Goal: Obtain resource: Download file/media

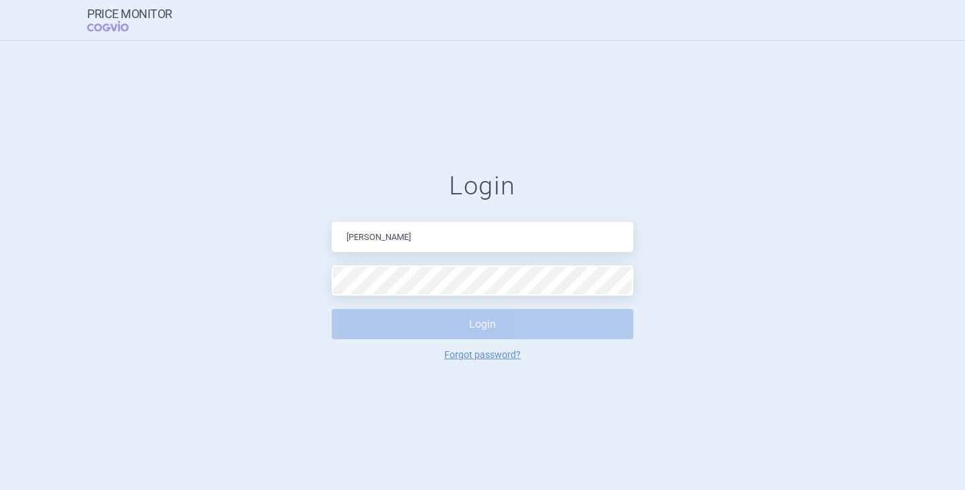
type input "[PERSON_NAME][EMAIL_ADDRESS][DOMAIN_NAME]"
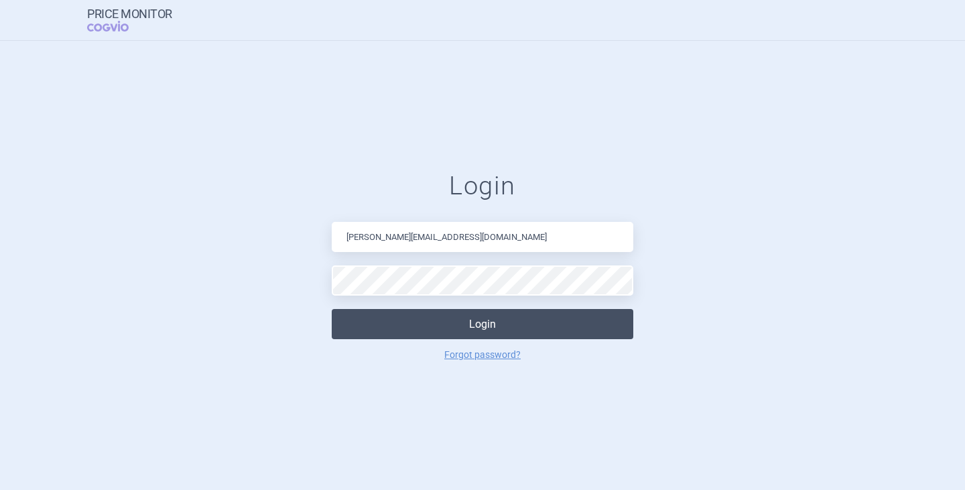
click at [420, 332] on button "Login" at bounding box center [483, 324] width 302 height 30
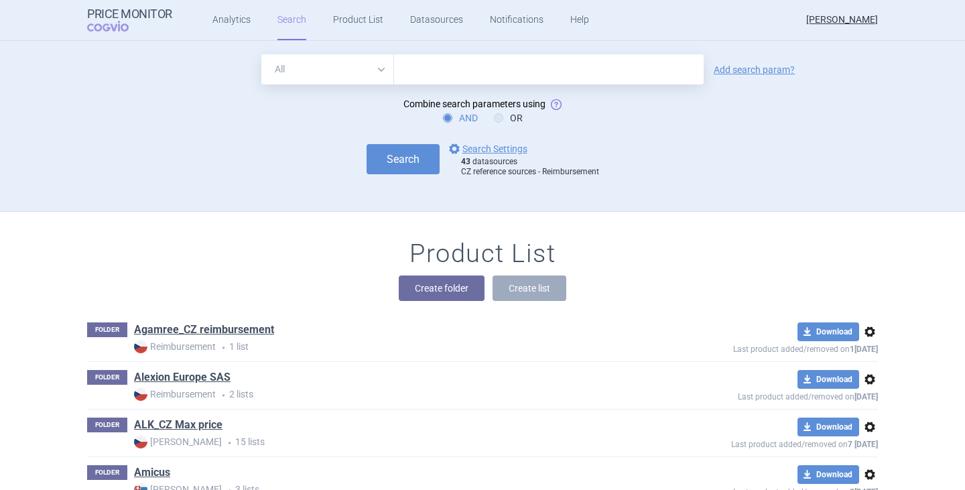
click at [424, 80] on input "text" at bounding box center [549, 69] width 310 height 30
type input "vyloy"
click at [503, 148] on link "options Search Settings" at bounding box center [486, 149] width 81 height 16
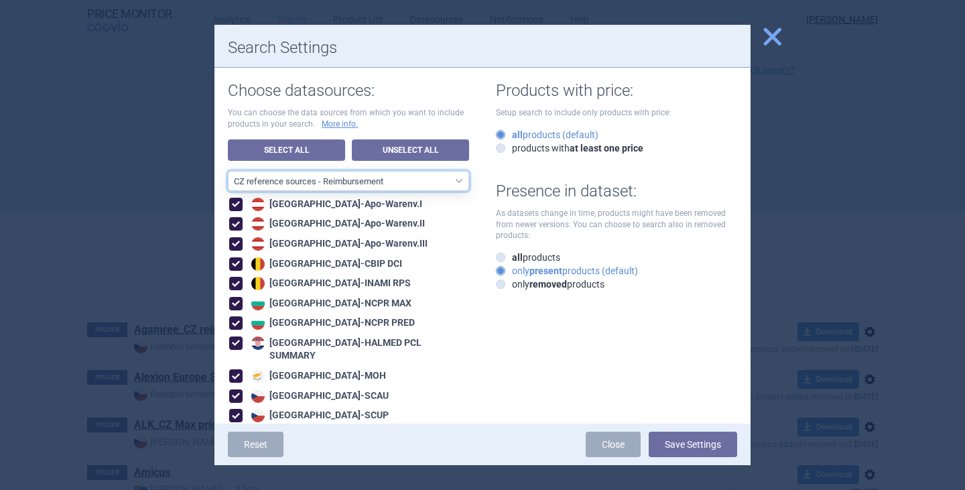
click at [371, 176] on select "All data sources CZ reference sources - Reimbursement SK reference sources - Of…" at bounding box center [348, 181] width 241 height 20
select select "3e39bb1b-0066-4e3d-9ac6-6dc98ece7831"
click at [228, 171] on select "All data sources CZ reference sources - Reimbursement SK reference sources - Of…" at bounding box center [348, 181] width 241 height 20
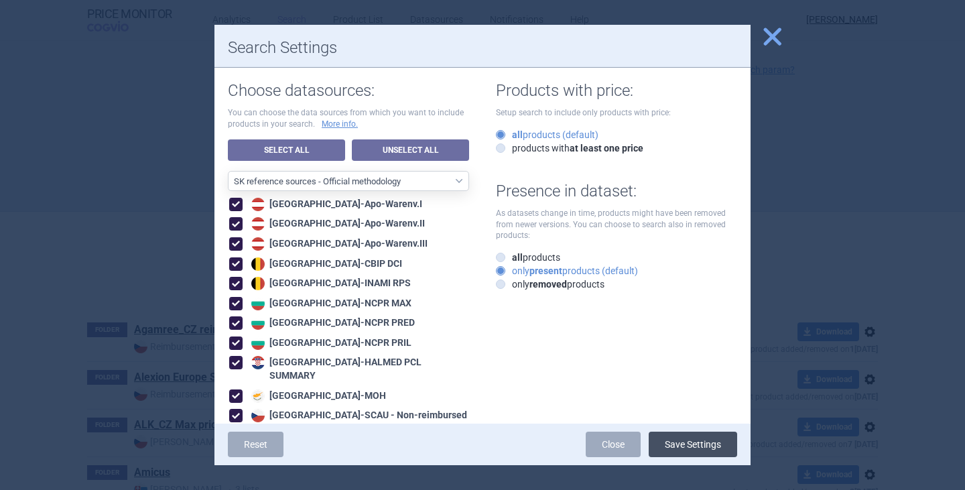
click at [674, 438] on button "Save Settings" at bounding box center [693, 444] width 88 height 25
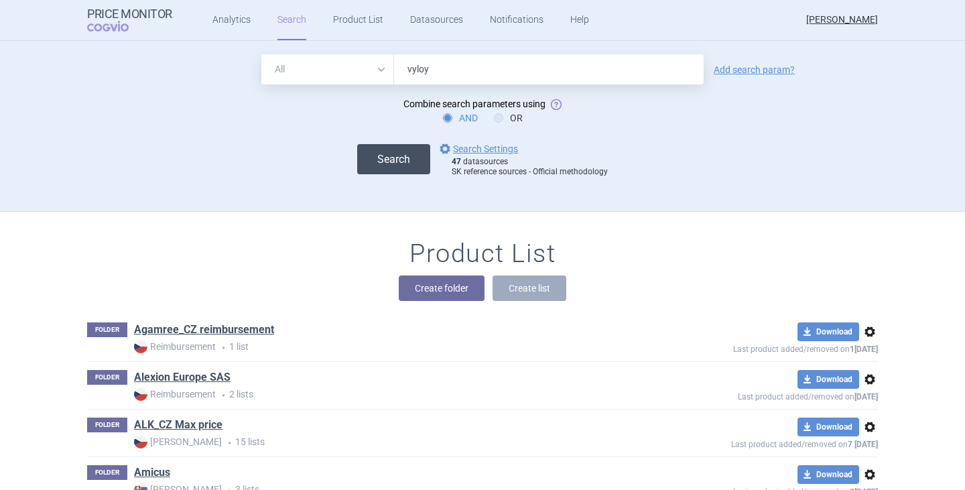
click at [405, 162] on button "Search" at bounding box center [393, 159] width 73 height 30
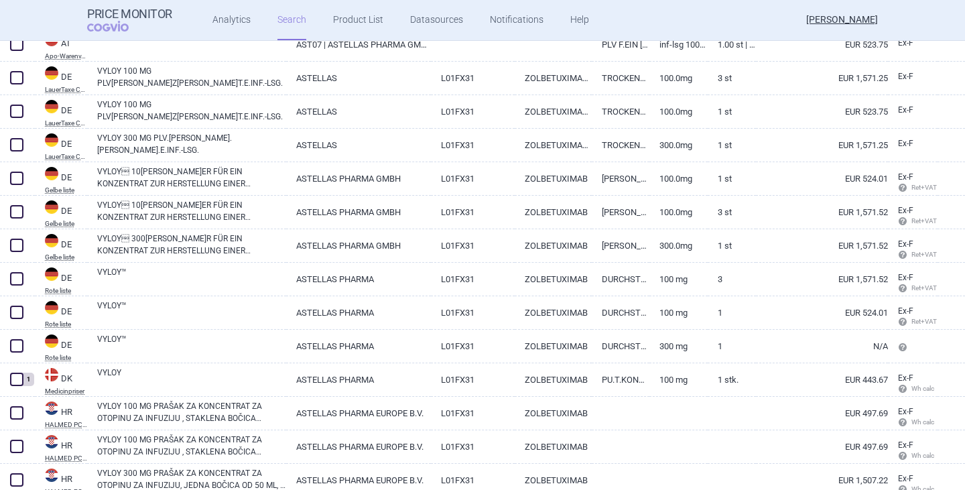
scroll to position [335, 0]
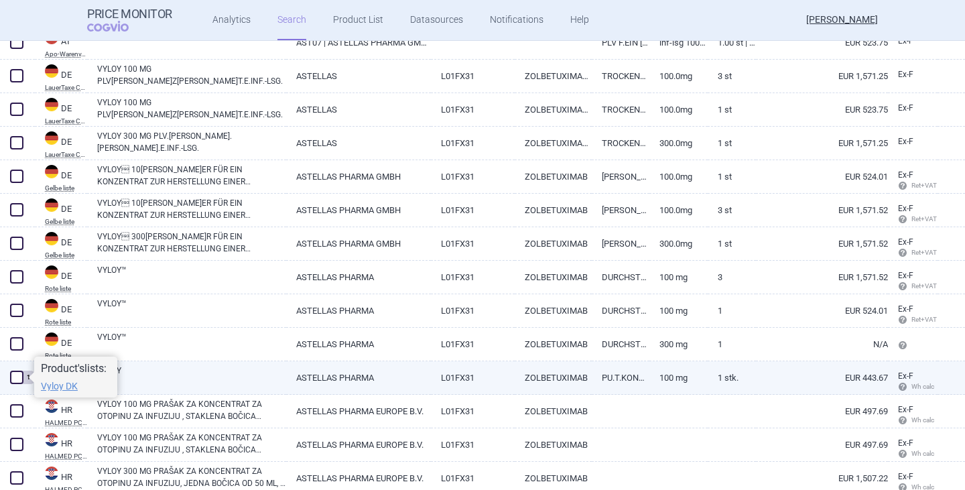
click at [14, 381] on span at bounding box center [16, 377] width 13 height 13
checkbox input "true"
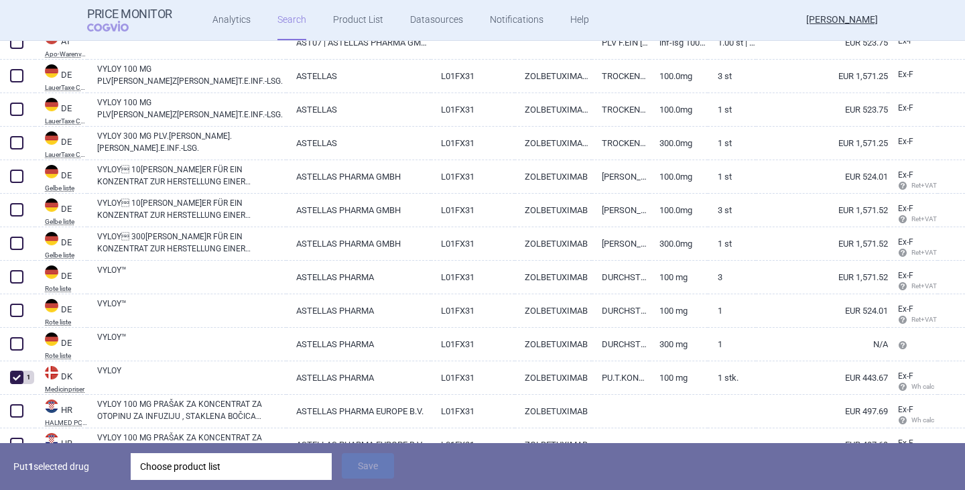
click at [184, 465] on div "Choose product list" at bounding box center [231, 466] width 182 height 27
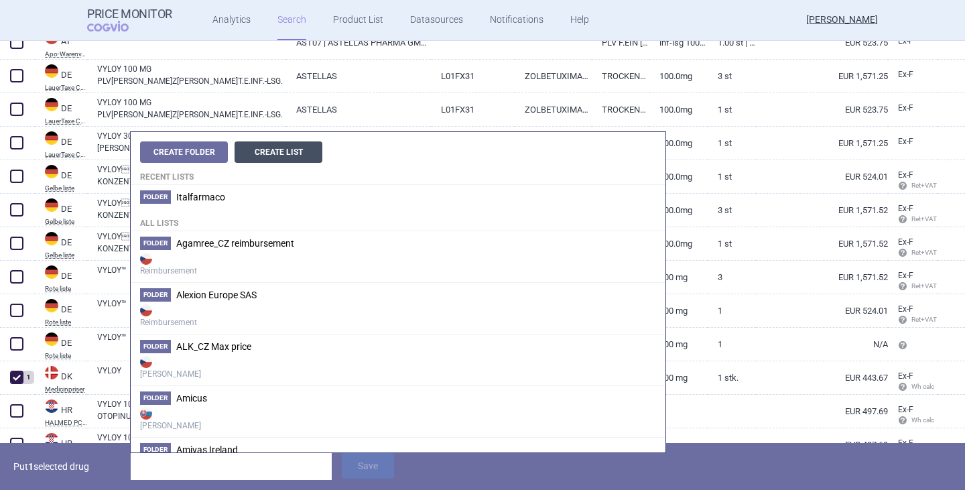
click at [274, 151] on button "Create List" at bounding box center [279, 151] width 88 height 21
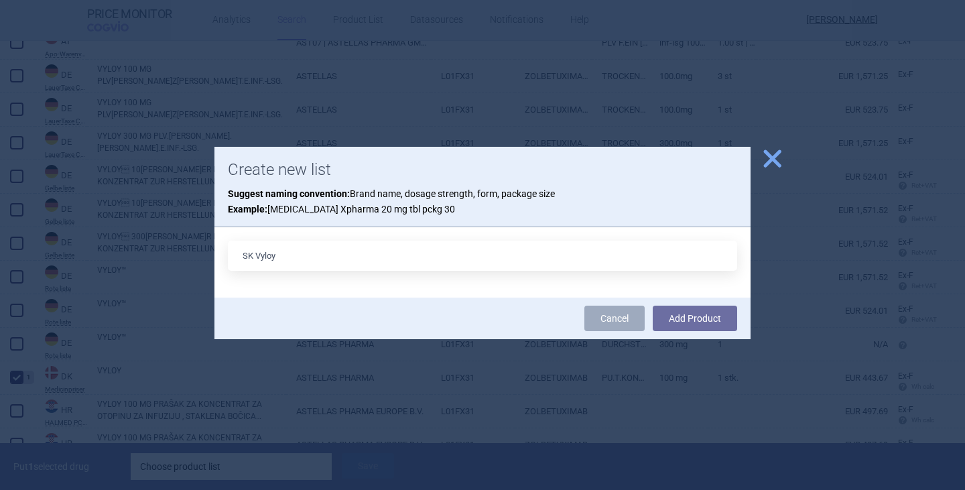
type input "SK Vyloy"
click at [653, 306] on button "Add Product" at bounding box center [695, 318] width 84 height 25
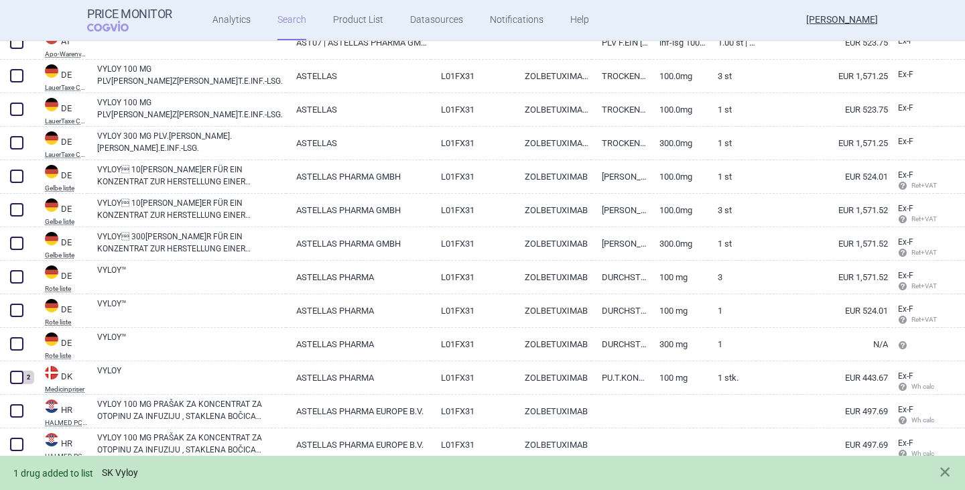
click at [132, 474] on link "SK Vyloy" at bounding box center [120, 472] width 36 height 11
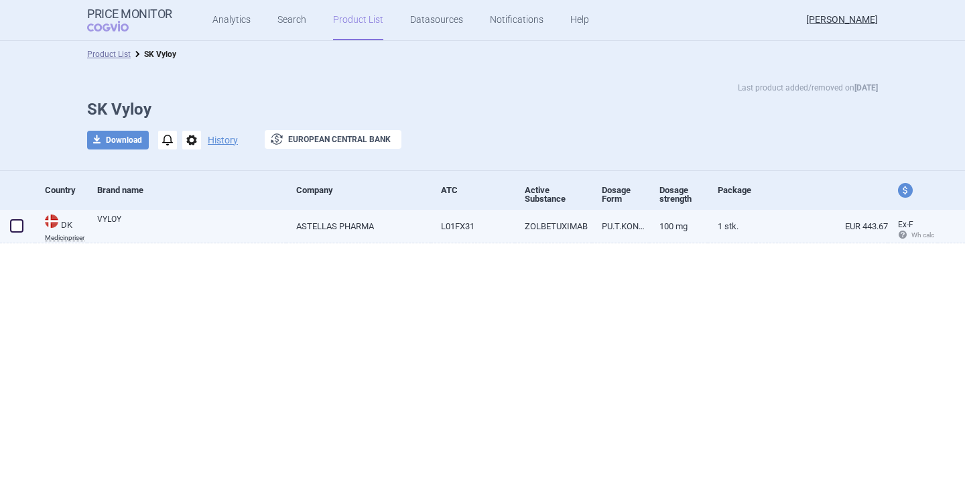
click at [374, 228] on link "ASTELLAS PHARMA" at bounding box center [358, 226] width 145 height 33
select select "EUR"
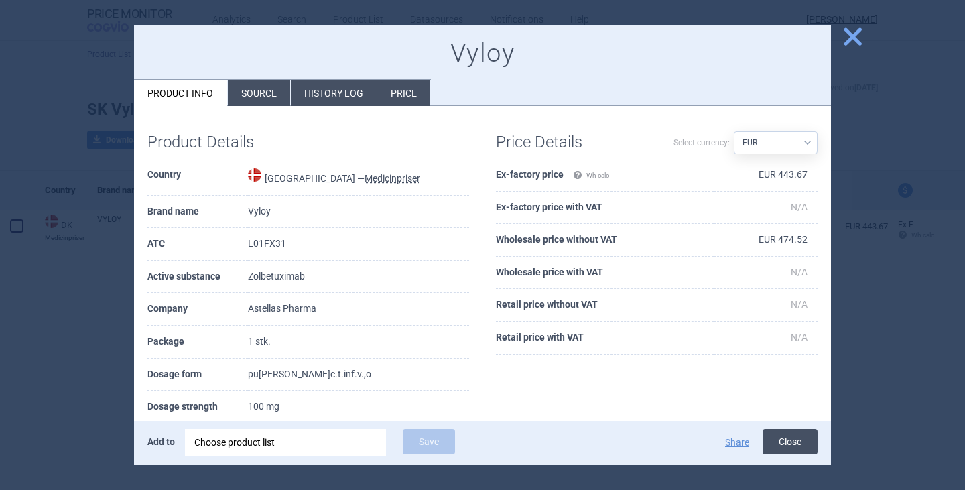
click at [799, 437] on button "Close" at bounding box center [790, 441] width 55 height 25
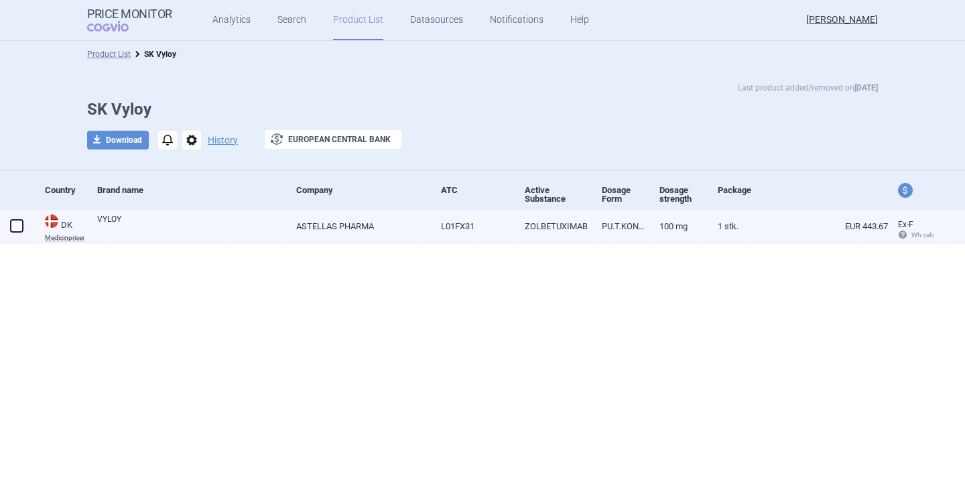
click at [120, 219] on link "VYLOY" at bounding box center [191, 225] width 189 height 24
select select "EUR"
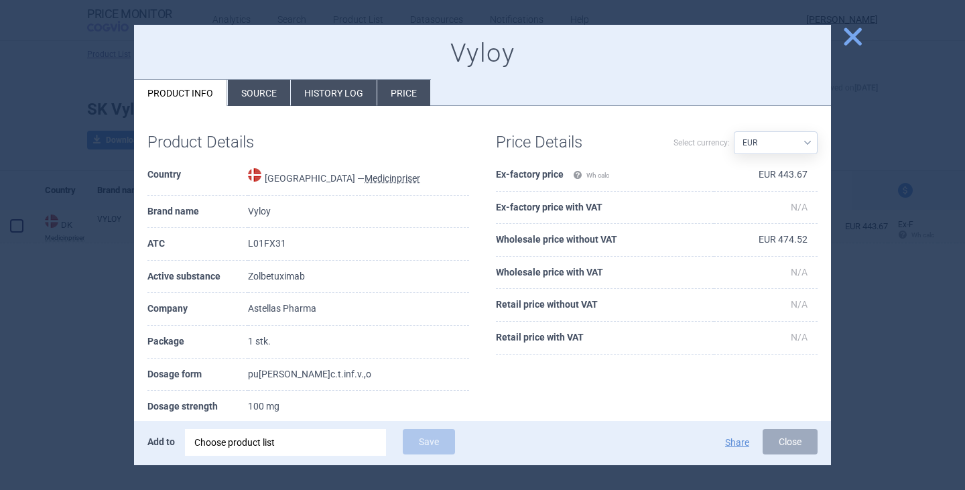
drag, startPoint x: 774, startPoint y: 438, endPoint x: 790, endPoint y: 382, distance: 58.4
click at [775, 439] on button "Close" at bounding box center [790, 441] width 55 height 25
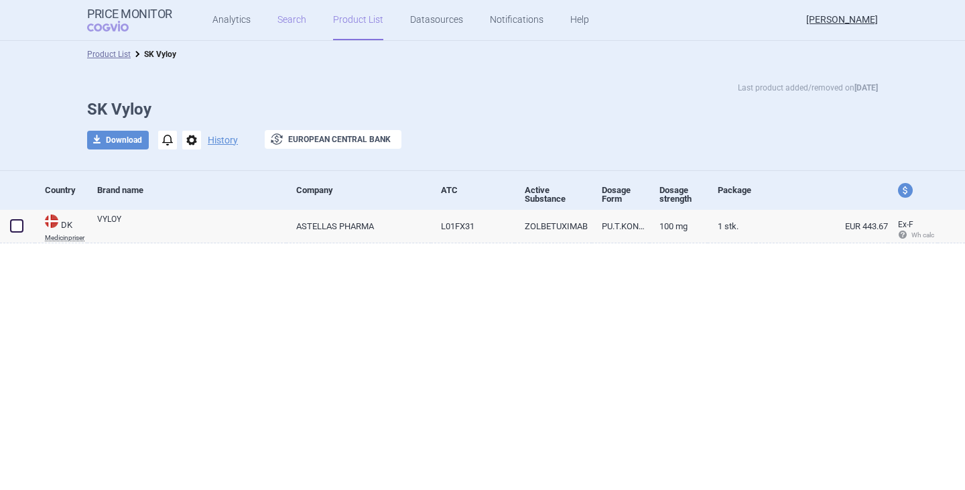
click at [281, 25] on link "Search" at bounding box center [292, 20] width 29 height 40
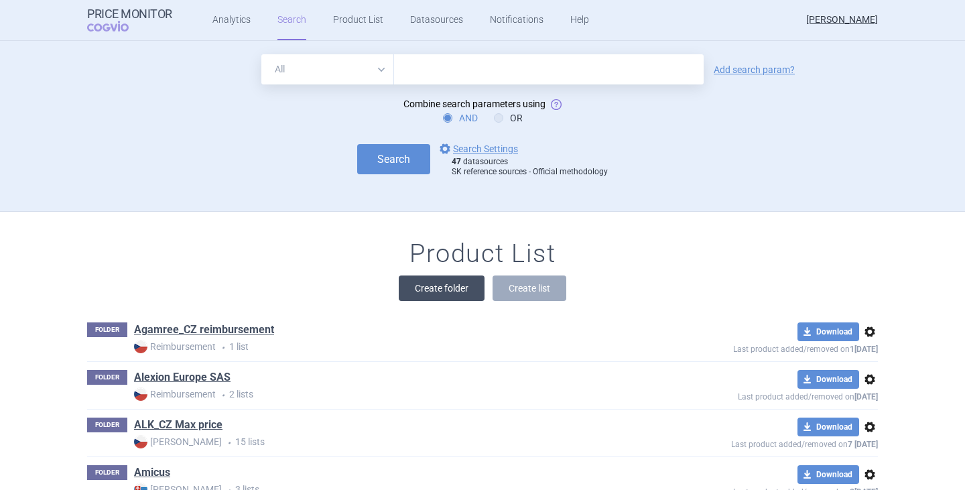
click at [433, 290] on button "Create folder" at bounding box center [442, 288] width 86 height 25
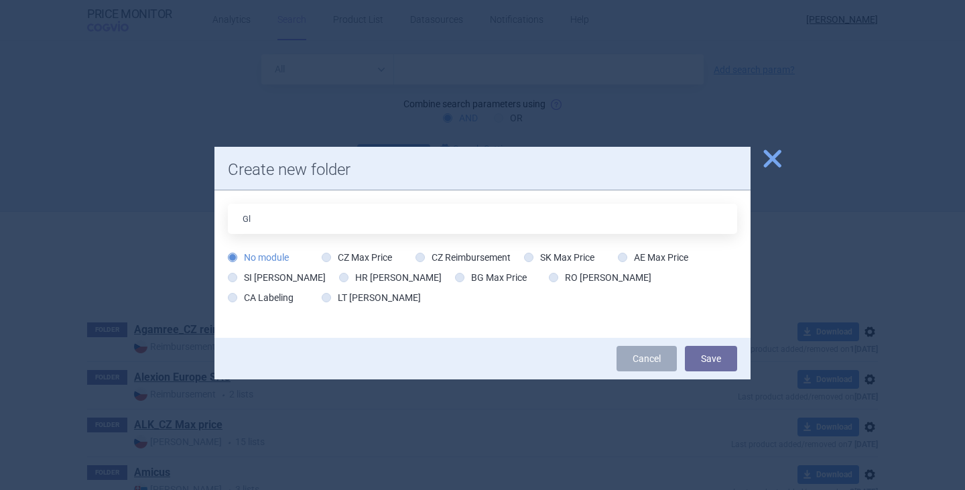
type input "G"
type input "Astellas"
click at [685, 346] on button "Save" at bounding box center [711, 358] width 52 height 25
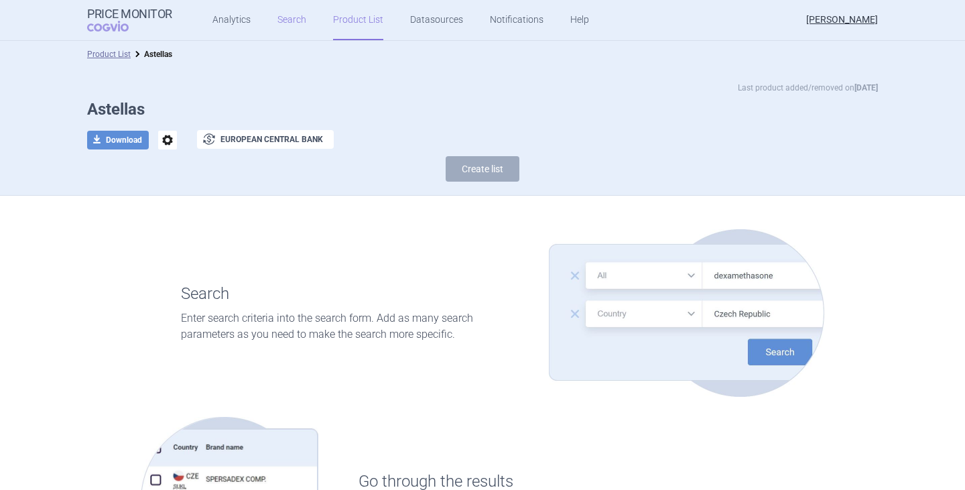
click at [280, 23] on link "Search" at bounding box center [292, 20] width 29 height 40
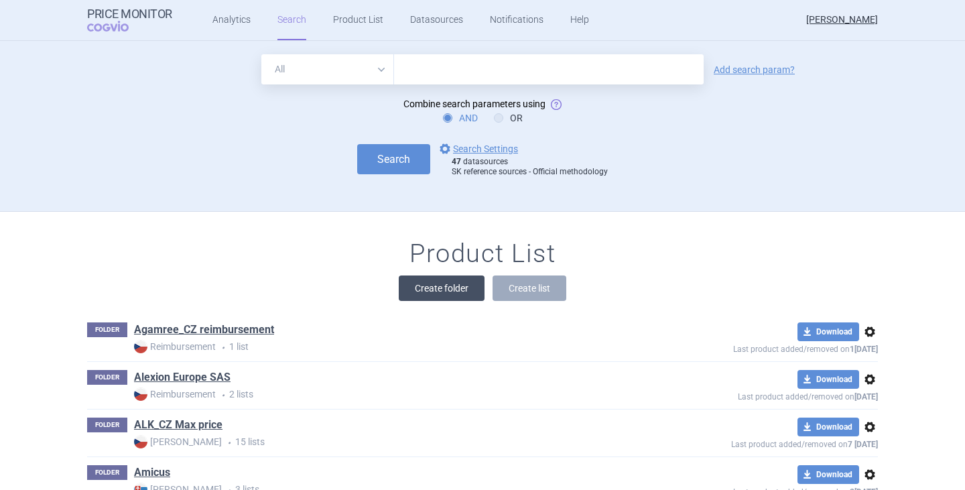
click at [431, 286] on button "Create folder" at bounding box center [442, 288] width 86 height 25
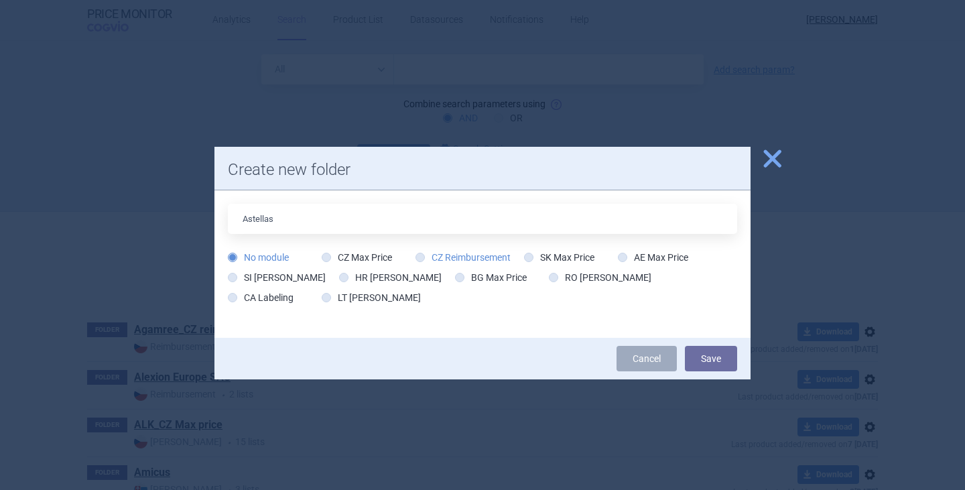
type input "Astellas"
click at [448, 257] on label "CZ Reimbursement" at bounding box center [463, 257] width 95 height 13
click at [430, 257] on input "CZ Reimbursement" at bounding box center [422, 257] width 13 height 13
radio input "true"
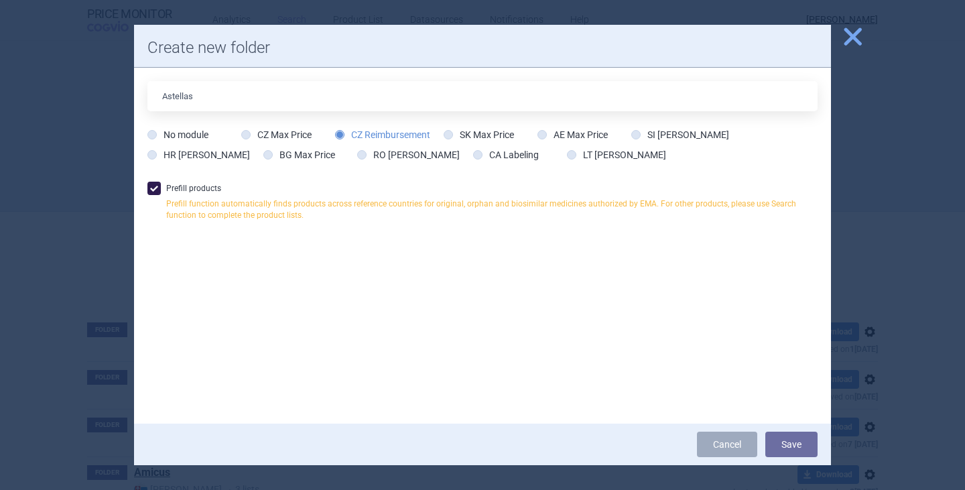
click at [156, 184] on span at bounding box center [153, 188] width 13 height 13
checkbox input "false"
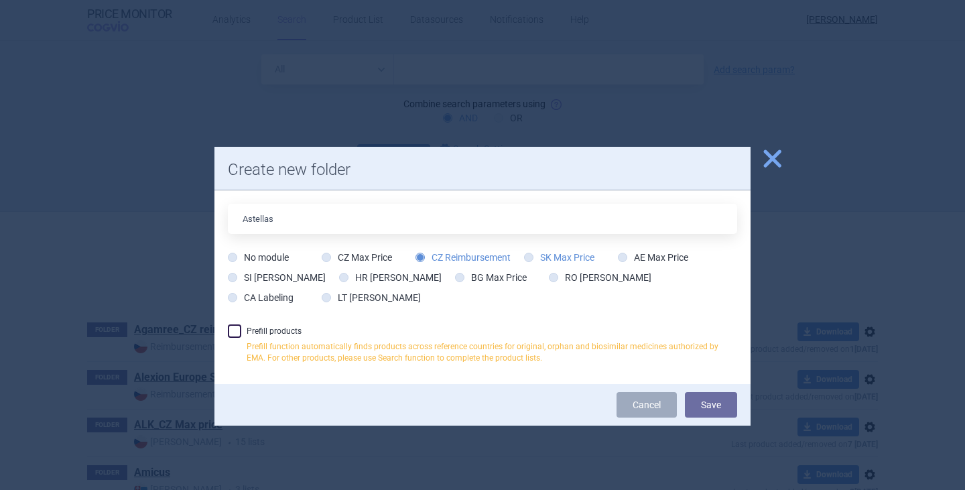
click at [552, 261] on label "SK Max Price" at bounding box center [559, 257] width 70 height 13
click at [538, 261] on input "SK Max Price" at bounding box center [531, 257] width 13 height 13
radio input "true"
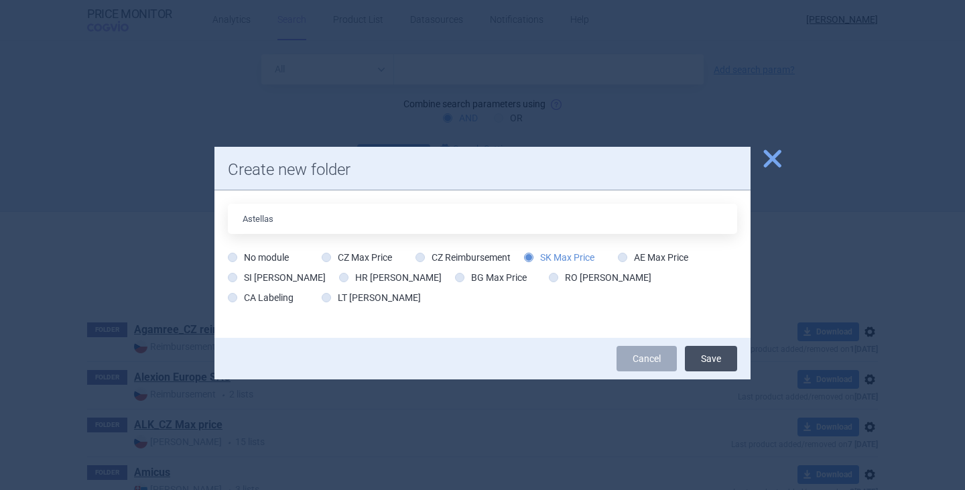
click at [713, 360] on button "Save" at bounding box center [711, 358] width 52 height 25
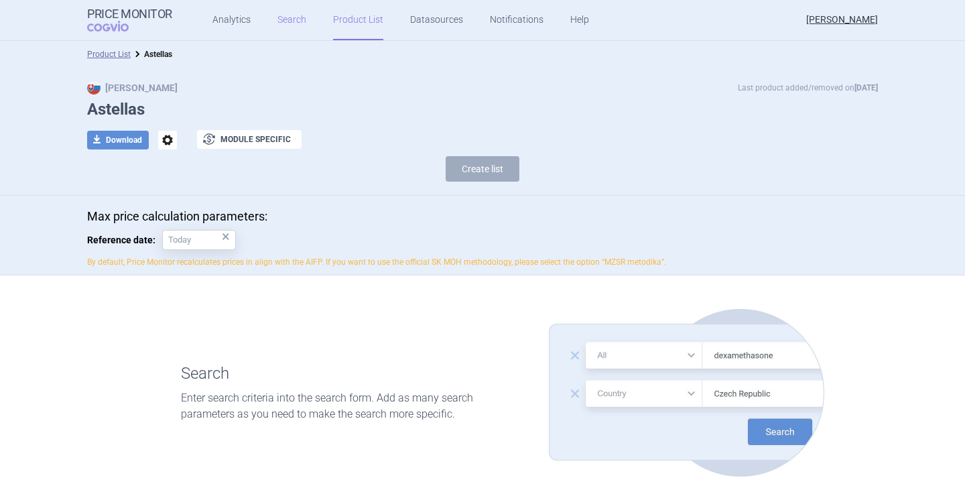
click at [278, 10] on link "Search" at bounding box center [292, 20] width 29 height 40
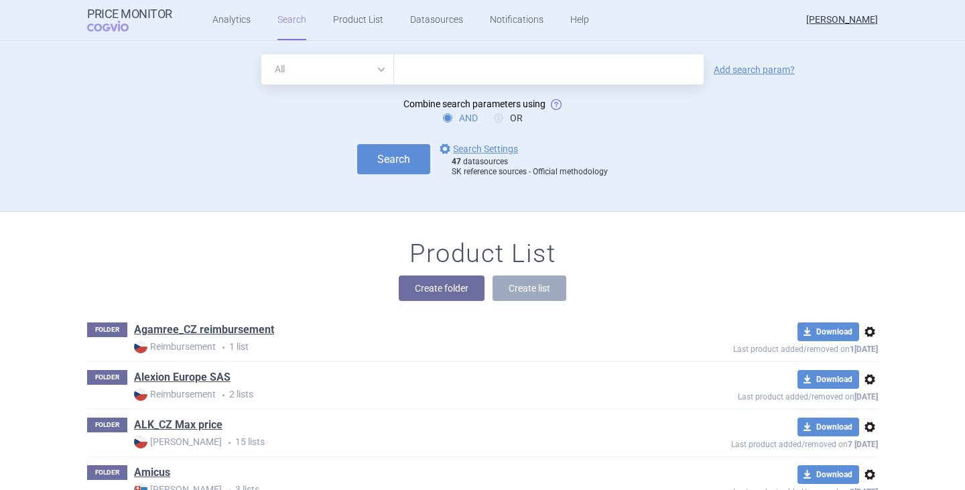
click at [499, 90] on form "All Brand Name ATC Company Active Substance Country Newer than Add search param…" at bounding box center [482, 115] width 791 height 123
click at [483, 76] on input "text" at bounding box center [549, 69] width 310 height 30
type input "vyloy"
click at [379, 166] on button "Search" at bounding box center [393, 159] width 73 height 30
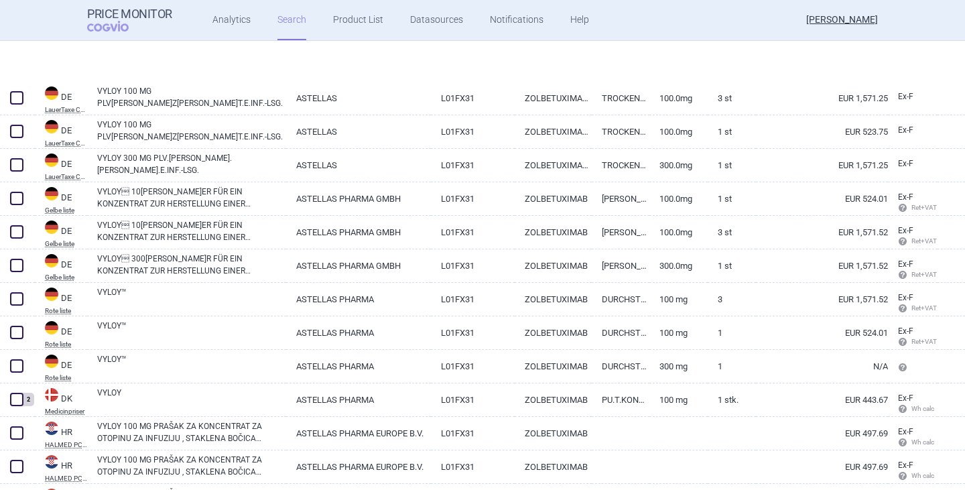
scroll to position [402, 0]
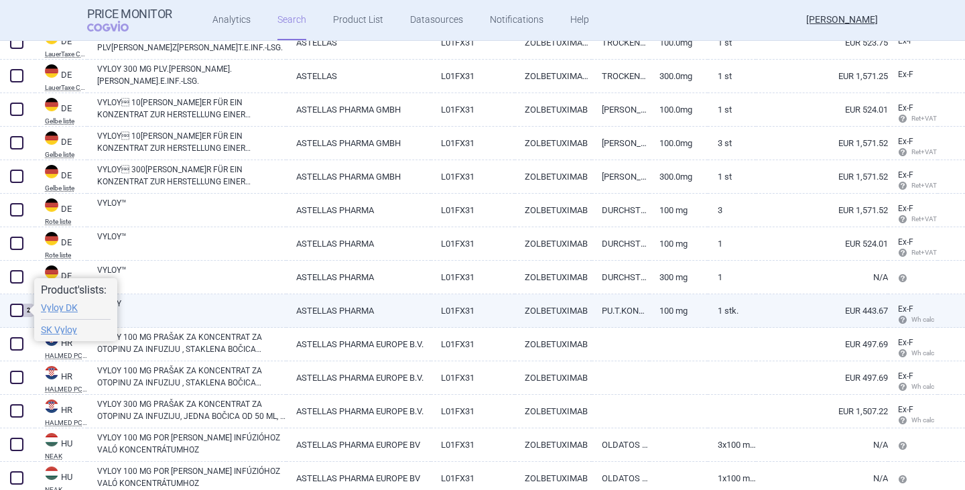
click at [20, 313] on span at bounding box center [16, 310] width 13 height 13
checkbox input "true"
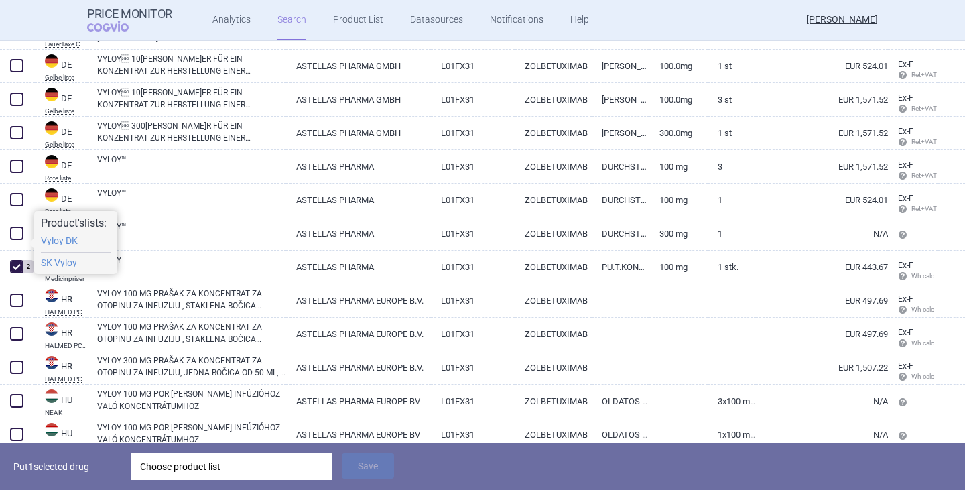
scroll to position [469, 0]
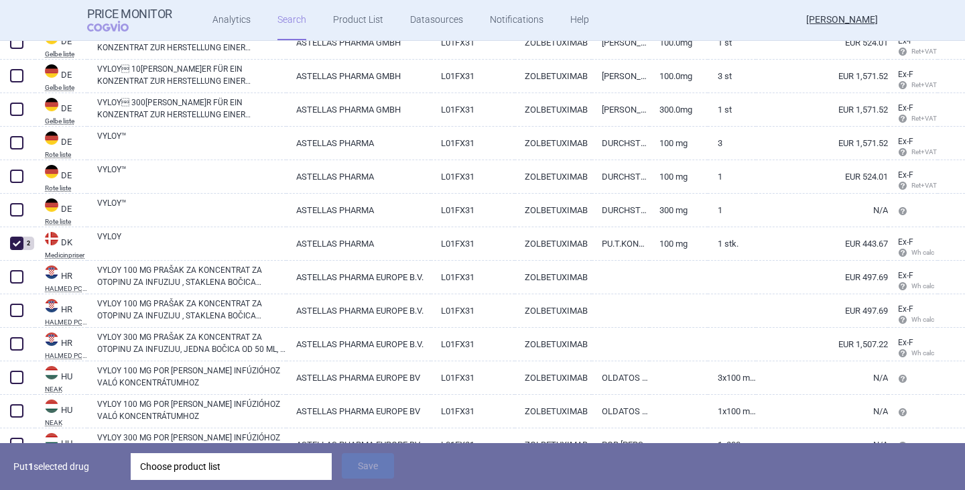
click at [220, 458] on div "Choose product list" at bounding box center [231, 466] width 182 height 27
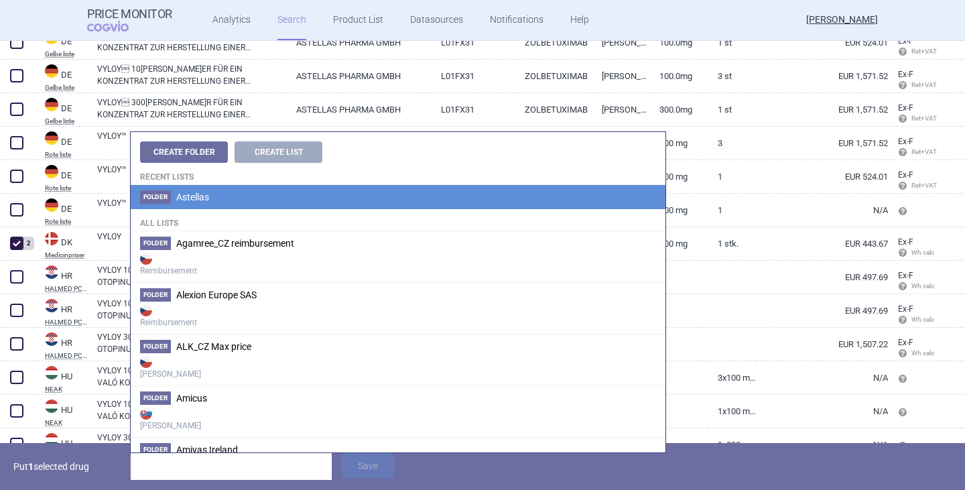
click at [221, 202] on li "Folder Astellas" at bounding box center [398, 197] width 535 height 24
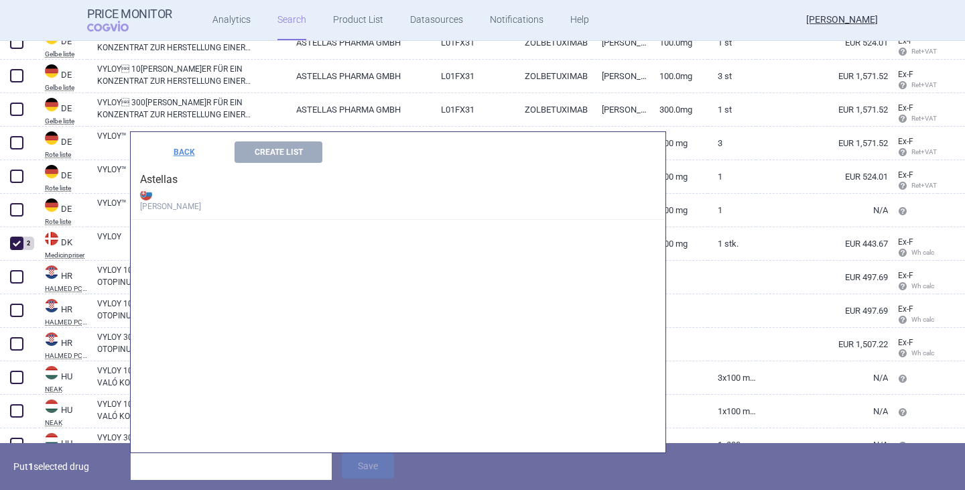
click at [204, 202] on strong "Max Price" at bounding box center [398, 199] width 516 height 27
click at [176, 187] on strong "Max Price" at bounding box center [398, 199] width 516 height 27
click at [280, 159] on button "Create List" at bounding box center [279, 151] width 88 height 21
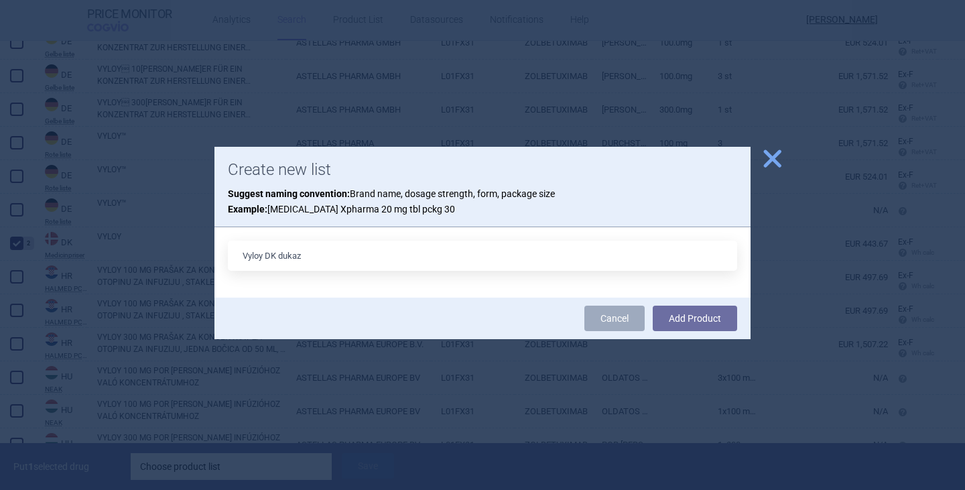
type input "Vyloy DK dukaz"
click at [653, 306] on button "Add Product" at bounding box center [695, 318] width 84 height 25
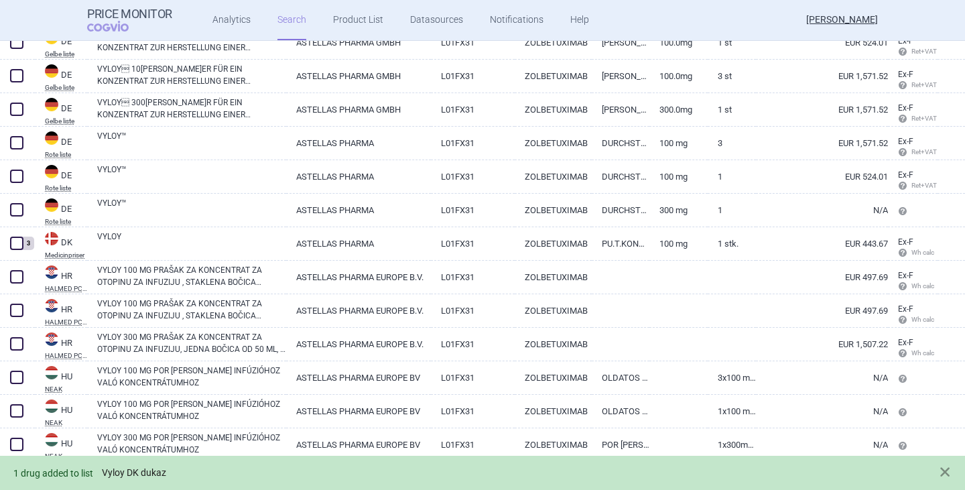
click at [160, 467] on link "Vyloy DK dukaz" at bounding box center [134, 472] width 64 height 11
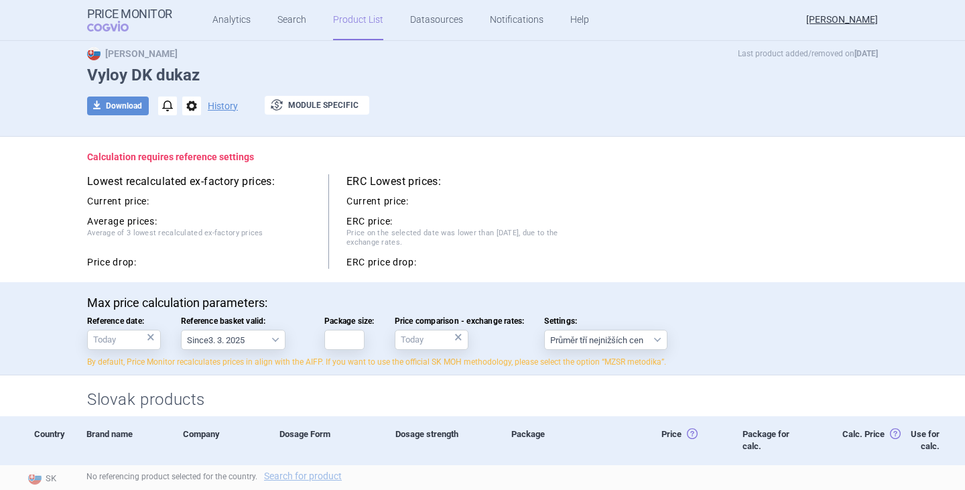
scroll to position [67, 0]
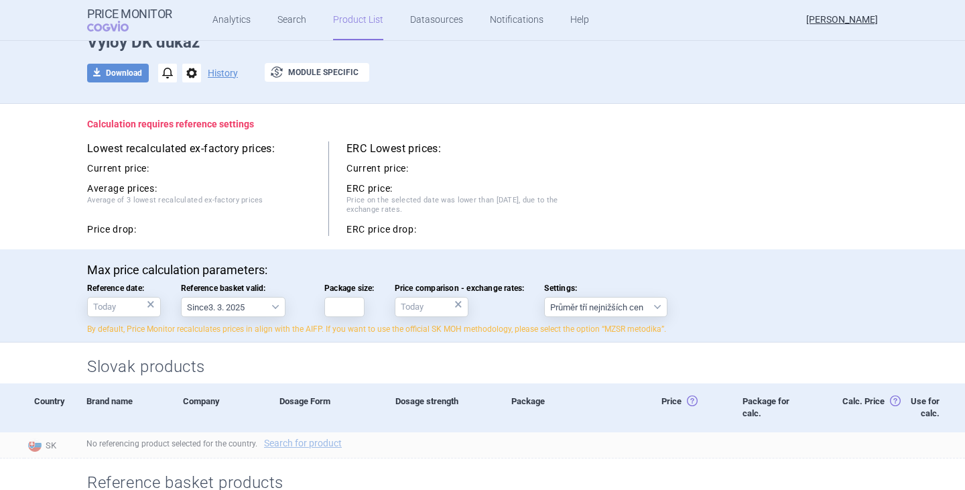
click at [147, 303] on div "×" at bounding box center [151, 304] width 8 height 15
click at [114, 312] on input "Reference date: ×" at bounding box center [124, 307] width 74 height 20
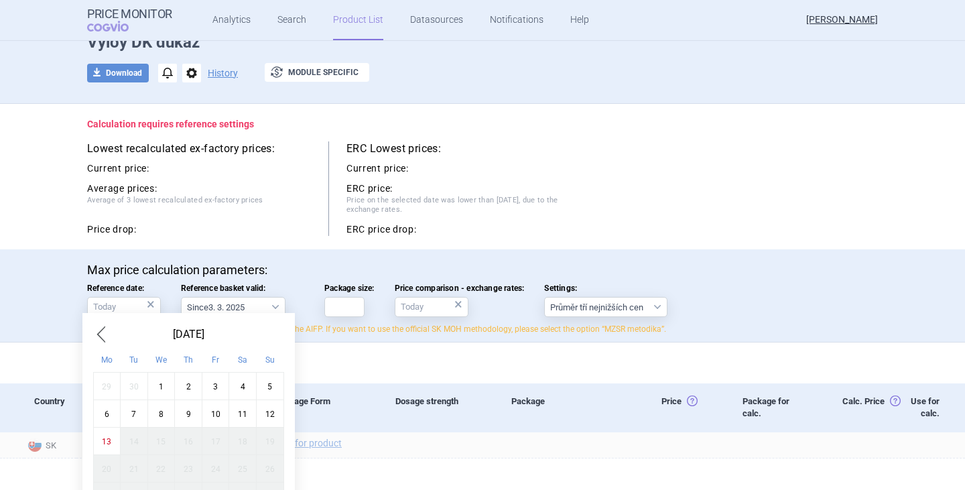
click at [99, 414] on div "6" at bounding box center [106, 413] width 27 height 27
type input "6. 10. 2025"
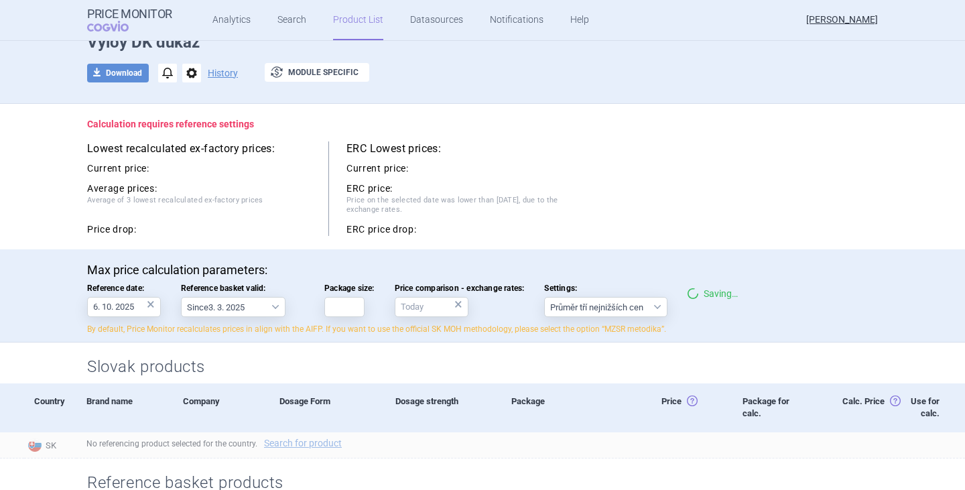
click at [637, 198] on div "Lowest recalculated ex-factory prices: Current price: Average prices: Average o…" at bounding box center [482, 188] width 791 height 95
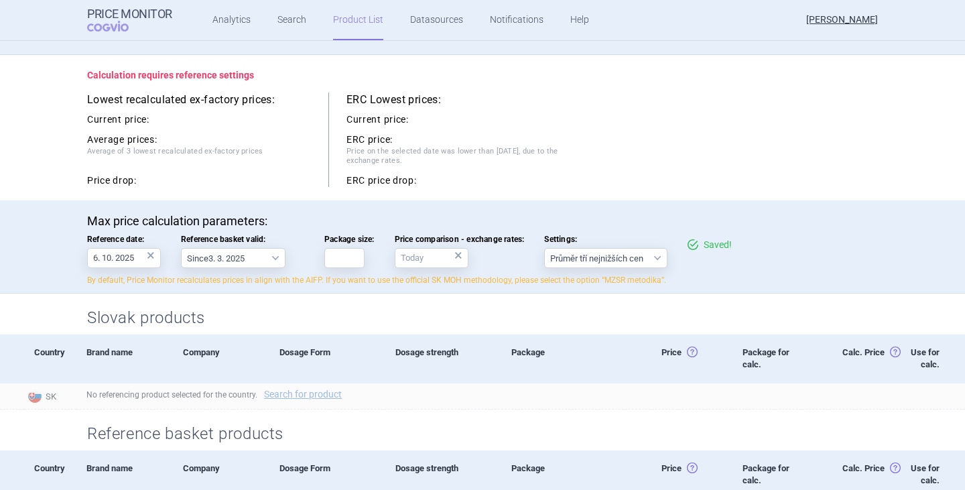
scroll to position [0, 0]
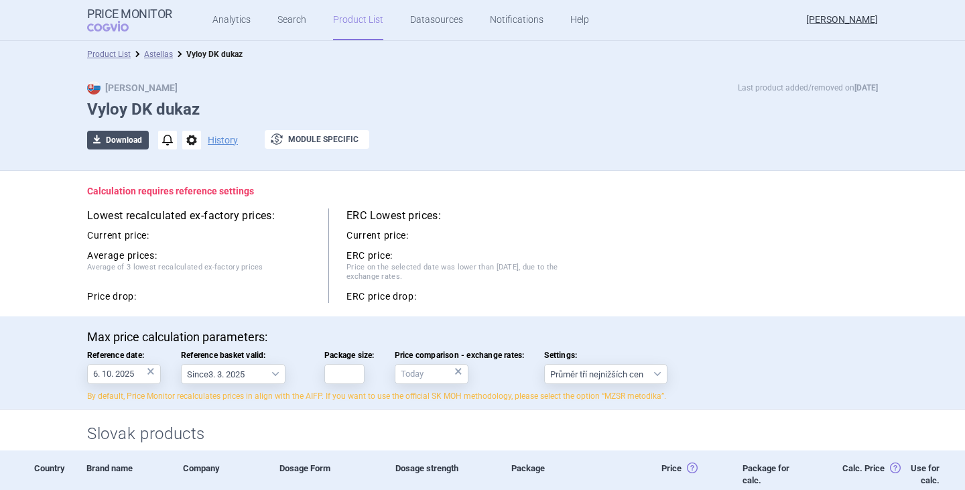
click at [118, 136] on button "download Download" at bounding box center [118, 140] width 62 height 19
select select "EUR"
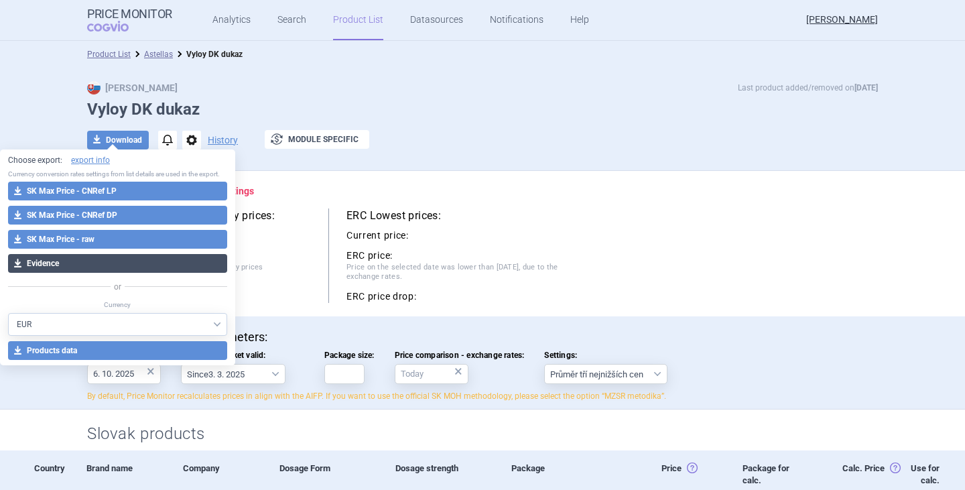
click at [79, 266] on button "download Evidence" at bounding box center [117, 263] width 219 height 19
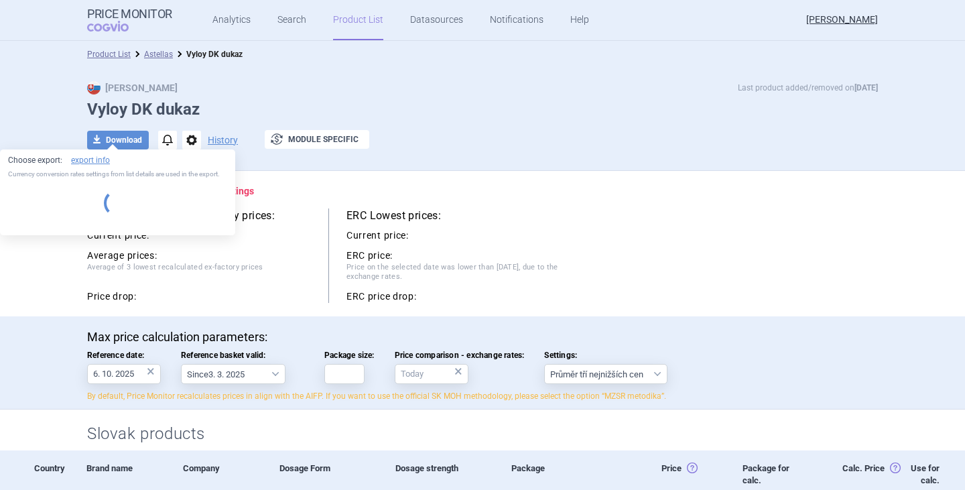
select select "EUR"
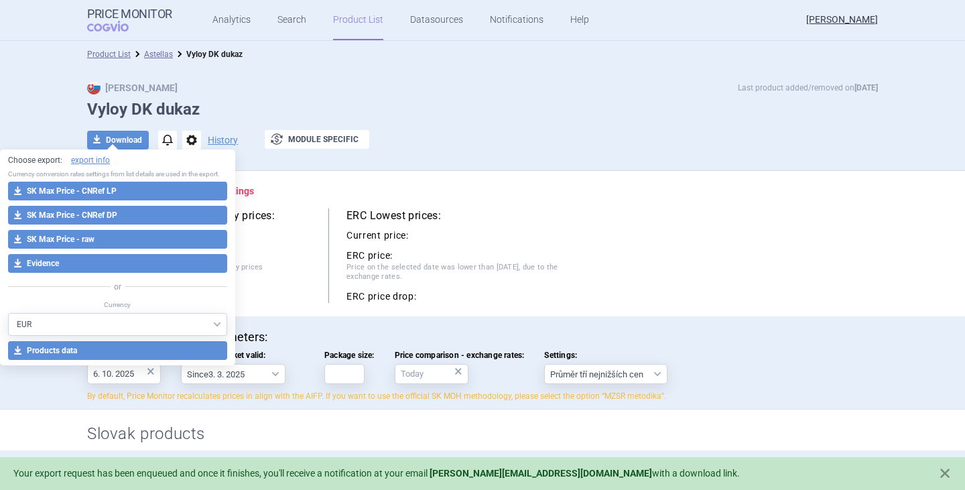
click at [663, 254] on div "Lowest recalculated ex-factory prices: Current price: Average prices: Average o…" at bounding box center [482, 255] width 791 height 95
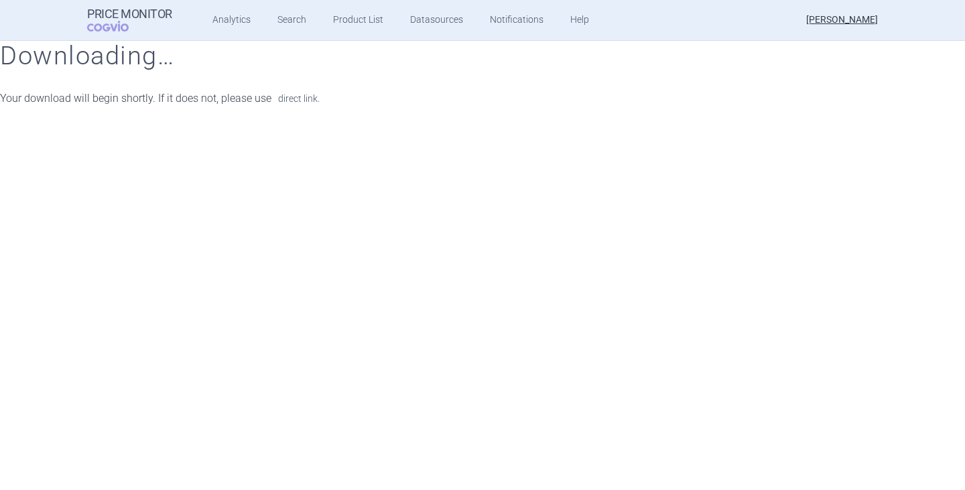
click at [298, 99] on link "direct link." at bounding box center [299, 98] width 42 height 9
click at [280, 28] on link "Search" at bounding box center [292, 20] width 29 height 40
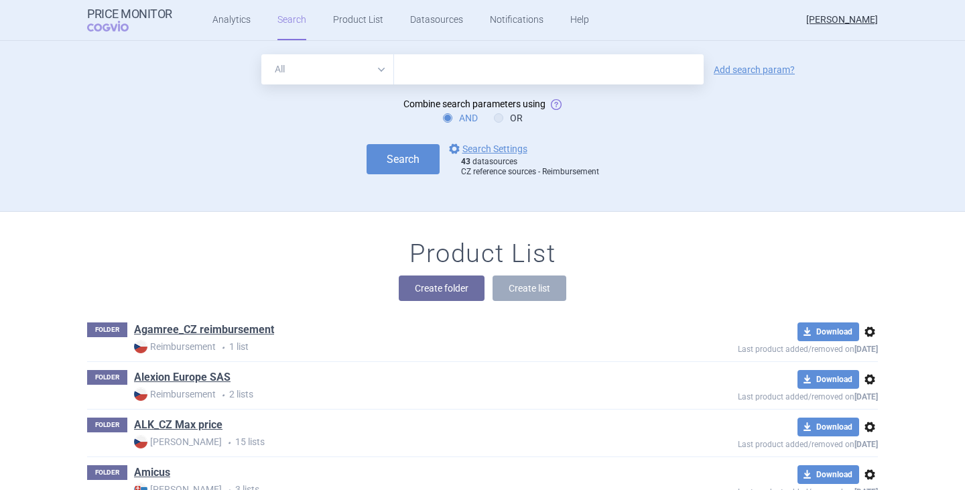
click at [409, 72] on input "text" at bounding box center [549, 69] width 310 height 30
type input "vyloy"
click at [367, 144] on button "Search" at bounding box center [403, 159] width 73 height 30
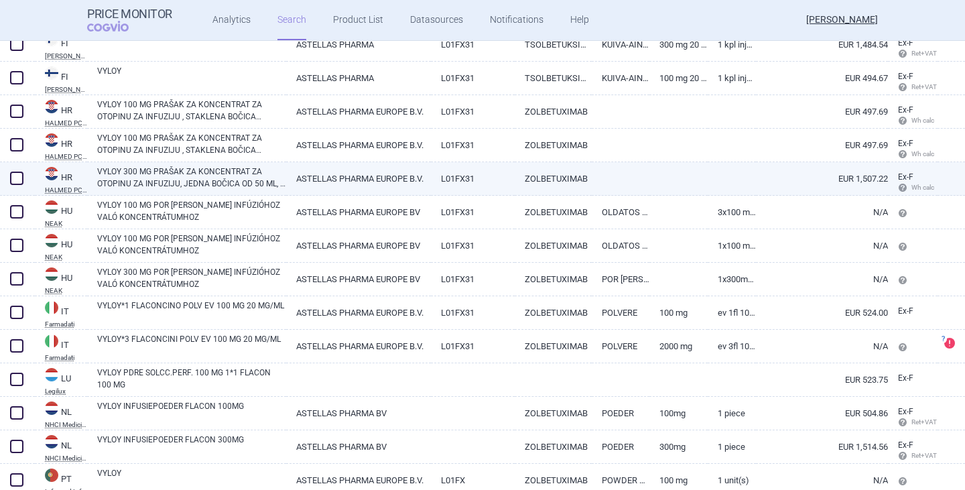
scroll to position [469, 0]
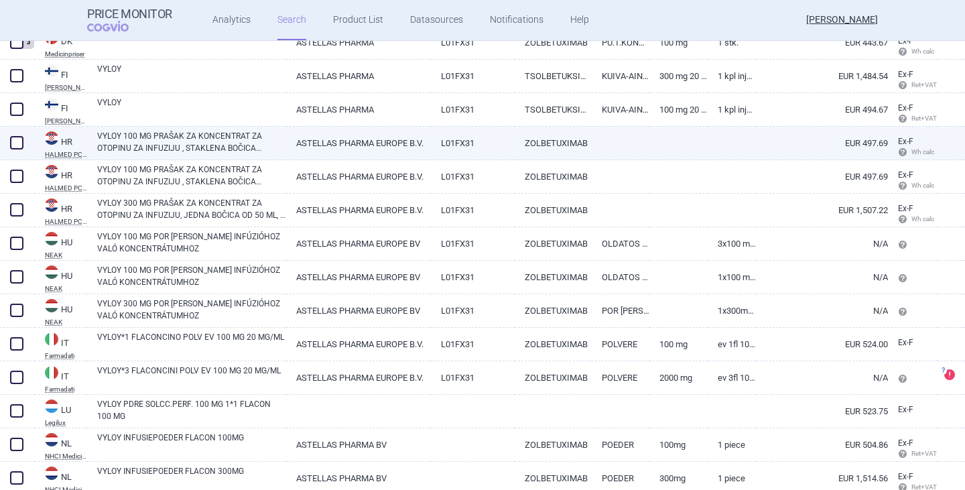
click at [18, 147] on span at bounding box center [16, 142] width 13 height 13
checkbox input "true"
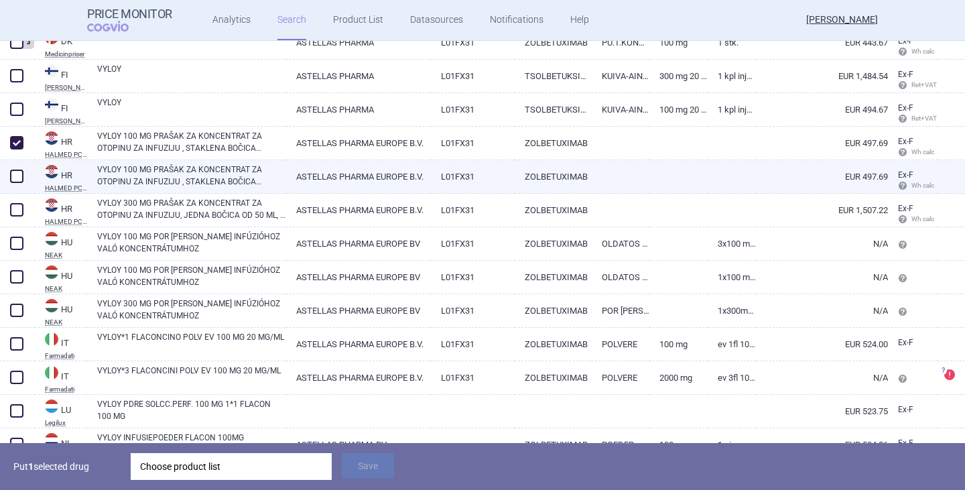
click at [19, 174] on span at bounding box center [16, 176] width 13 height 13
checkbox input "true"
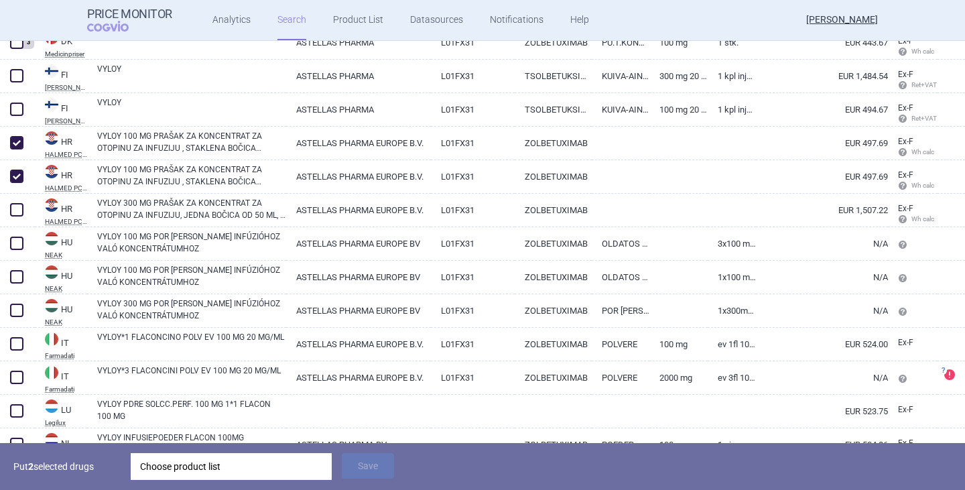
click at [212, 462] on div "Choose product list" at bounding box center [231, 466] width 182 height 27
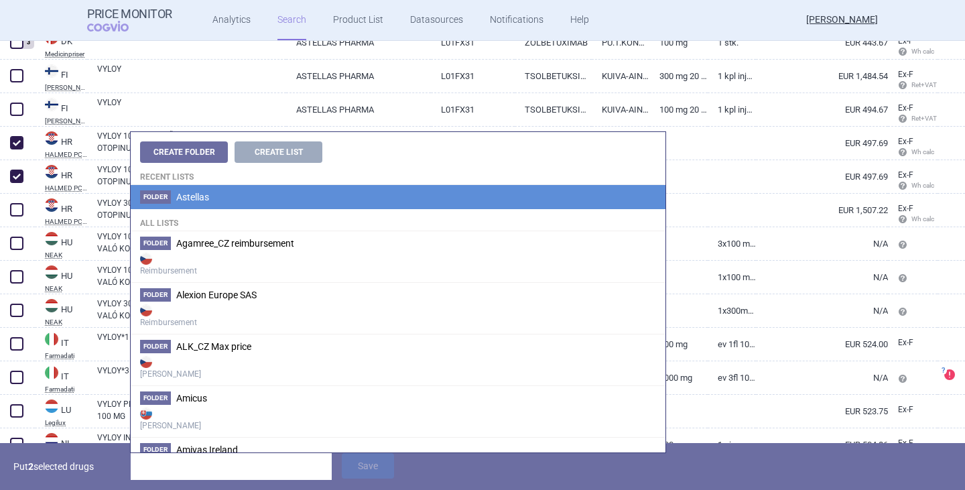
click at [212, 195] on li "Folder Astellas" at bounding box center [398, 197] width 535 height 24
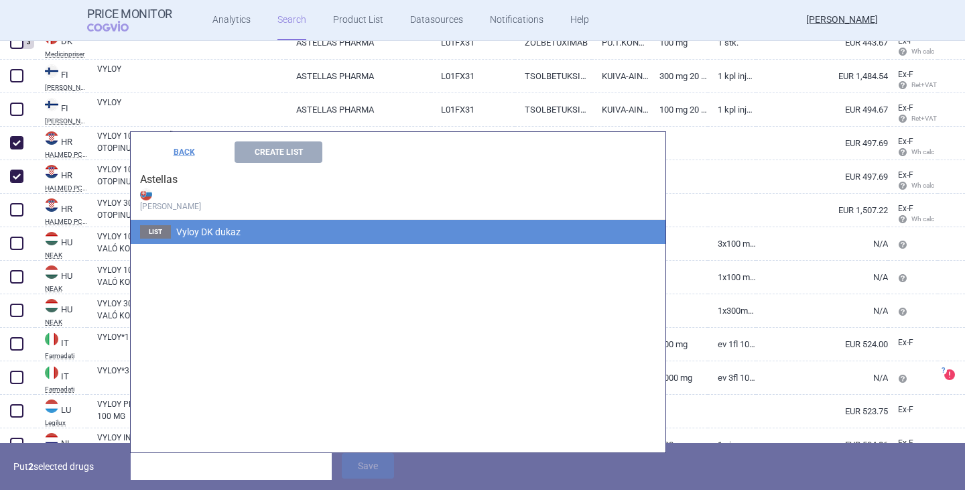
click at [225, 235] on span "Vyloy DK dukaz" at bounding box center [208, 232] width 64 height 11
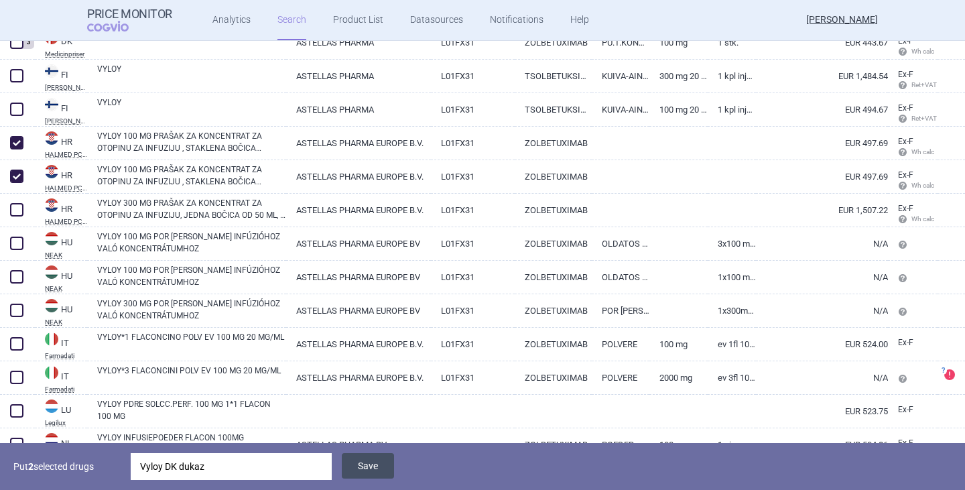
click at [369, 465] on button "Save" at bounding box center [368, 465] width 52 height 25
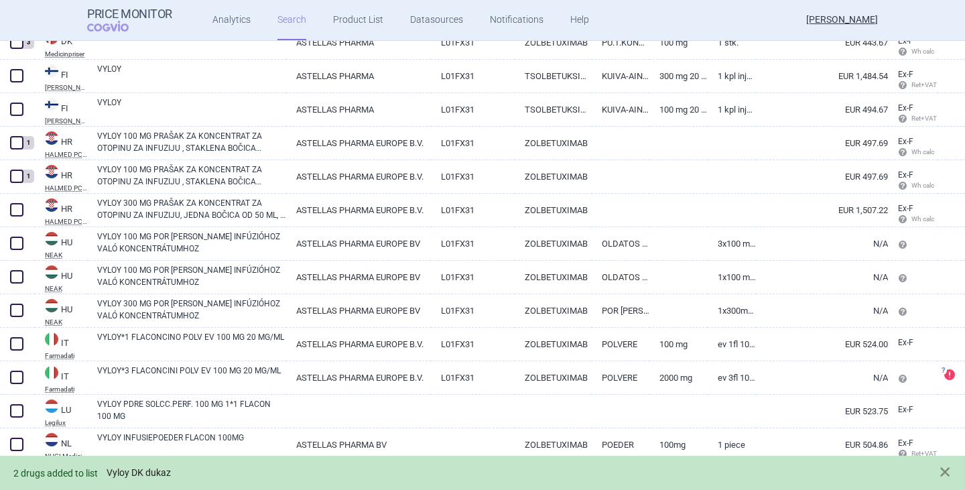
click at [162, 471] on link "Vyloy DK dukaz" at bounding box center [139, 472] width 64 height 11
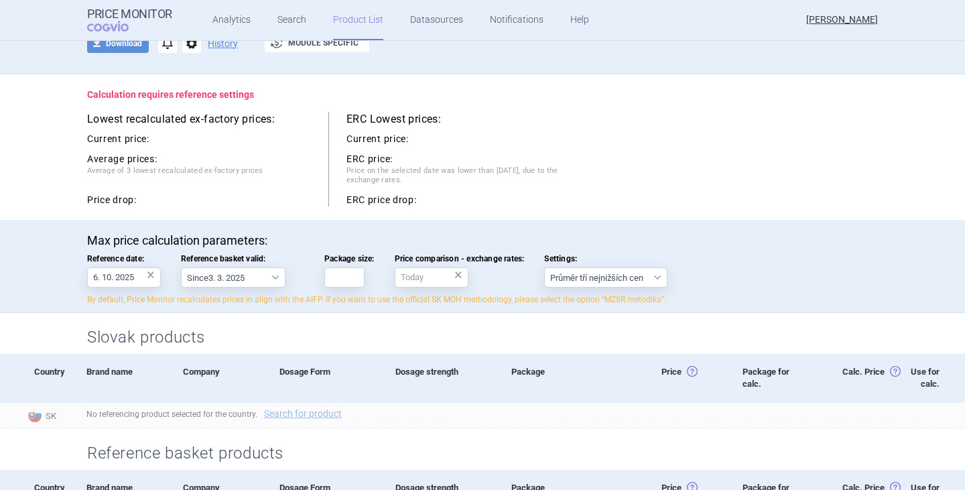
scroll to position [268, 0]
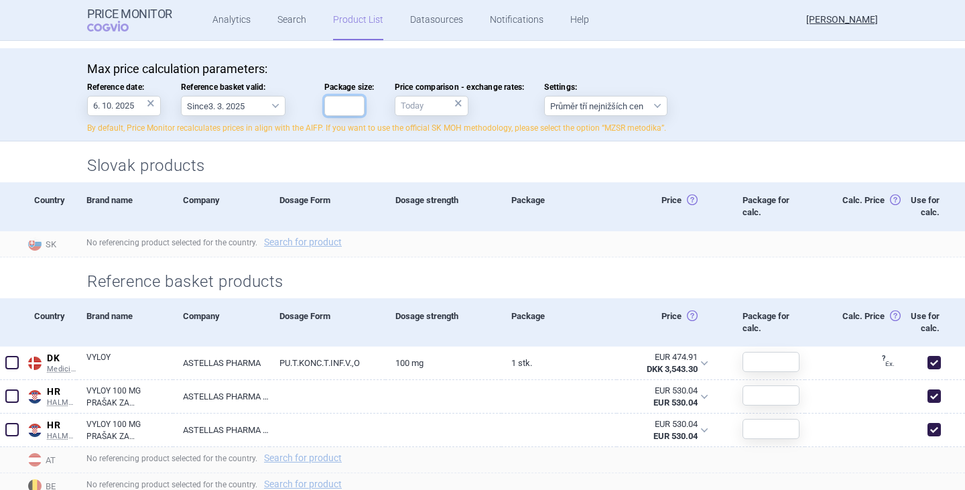
click at [351, 107] on input "Package size:" at bounding box center [344, 106] width 40 height 20
type input "1"
click at [506, 170] on h2 "Slovak products" at bounding box center [482, 166] width 791 height 22
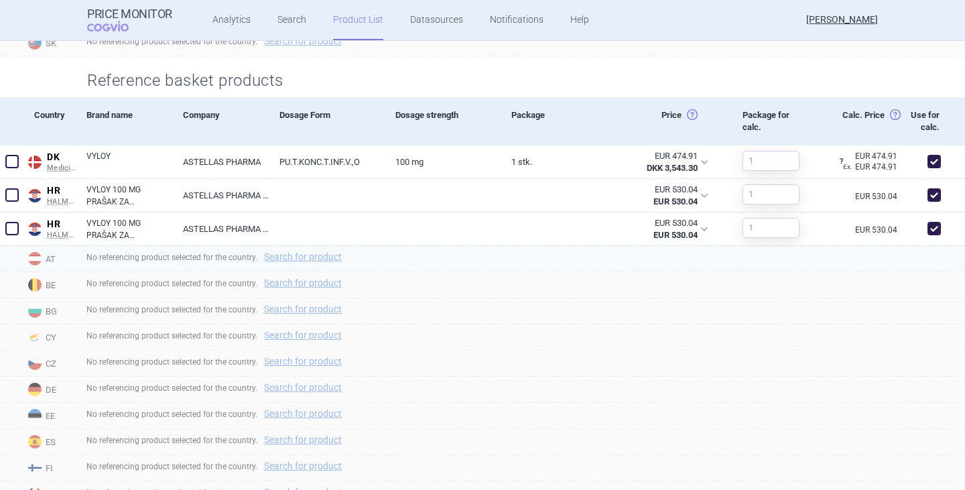
scroll to position [510, 0]
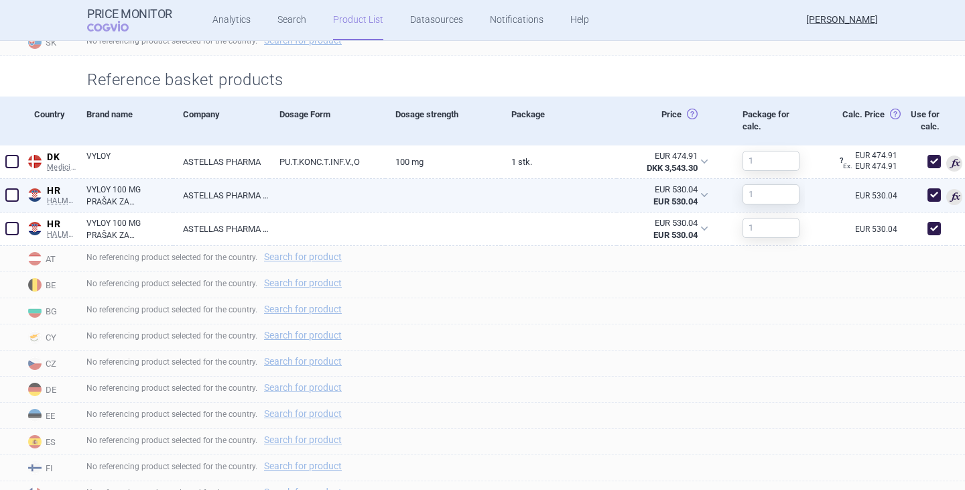
click at [219, 212] on link "ASTELLAS PHARMA EUROPE B.V." at bounding box center [221, 195] width 97 height 33
select select "EUR"
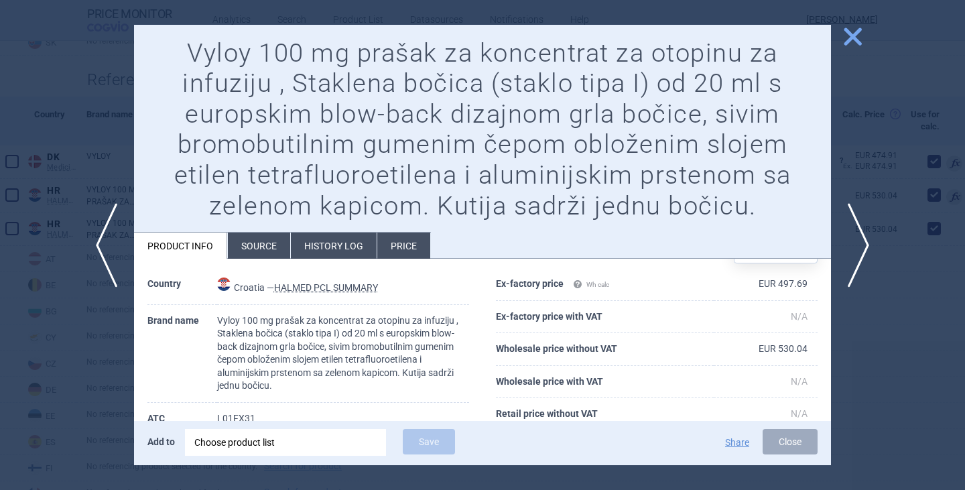
scroll to position [67, 0]
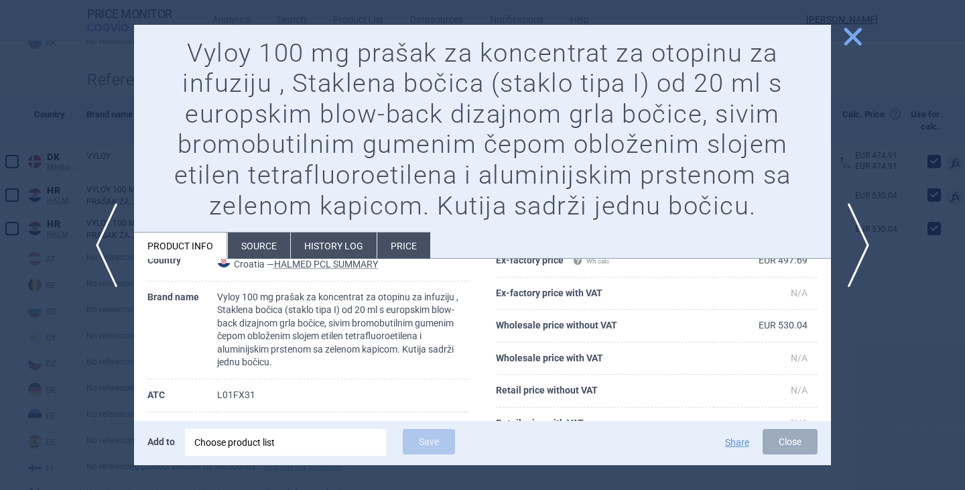
click at [342, 249] on li "History log" at bounding box center [334, 246] width 86 height 26
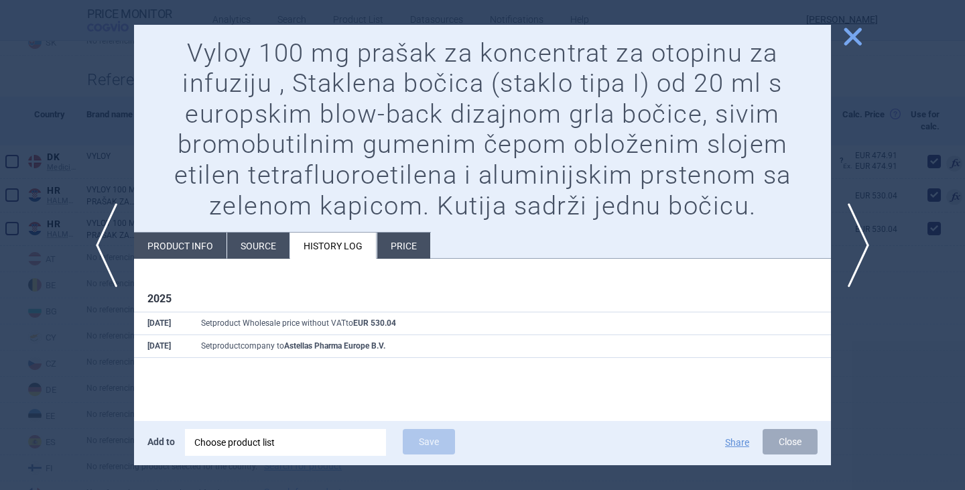
click at [398, 243] on li "Price" at bounding box center [403, 246] width 53 height 26
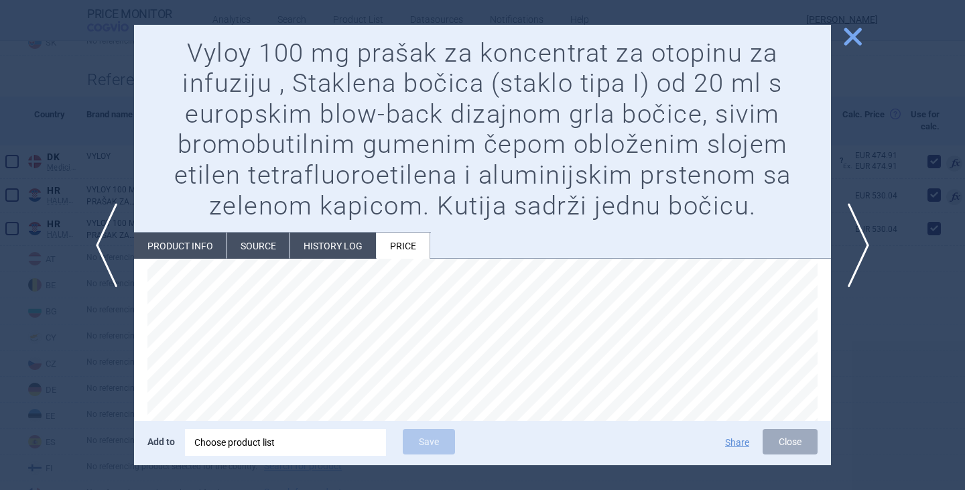
scroll to position [134, 0]
click at [844, 46] on span "close" at bounding box center [852, 36] width 23 height 23
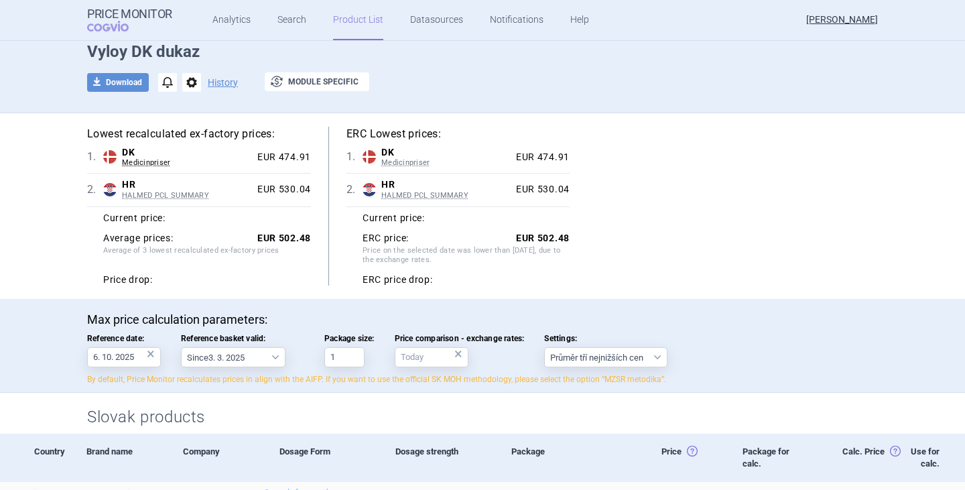
scroll to position [41, 0]
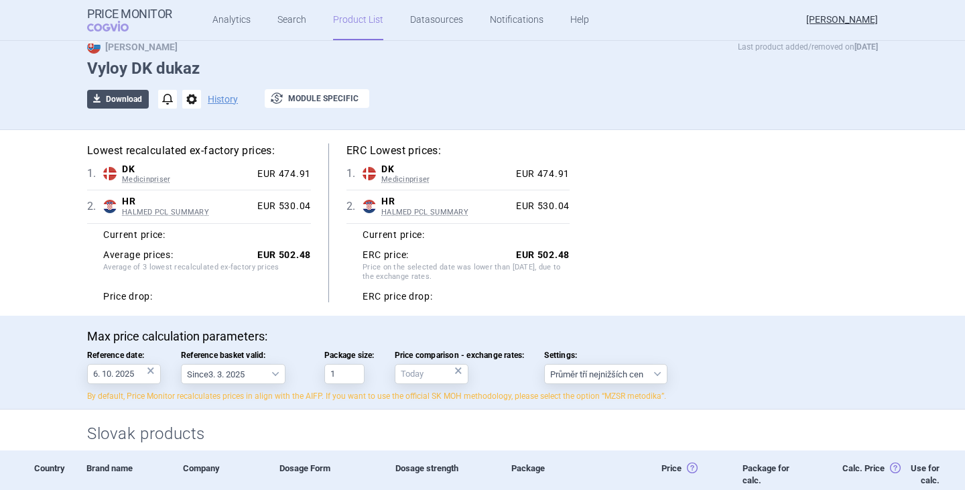
click at [131, 102] on button "download Download" at bounding box center [118, 99] width 62 height 19
select select "EUR"
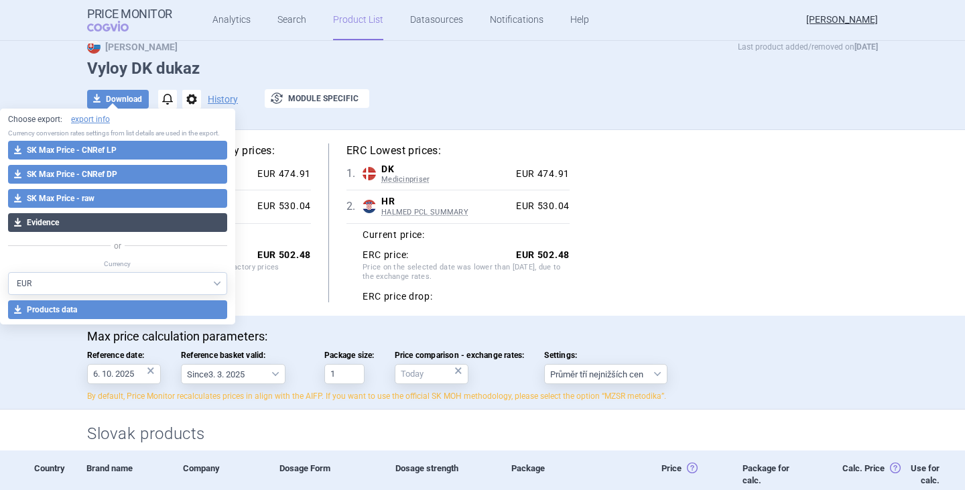
click at [72, 221] on button "download Evidence" at bounding box center [117, 222] width 219 height 19
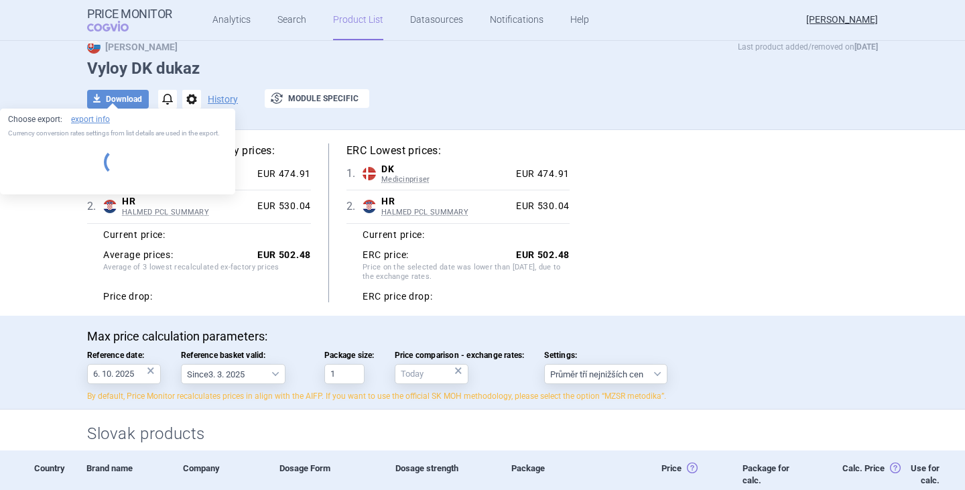
select select "EUR"
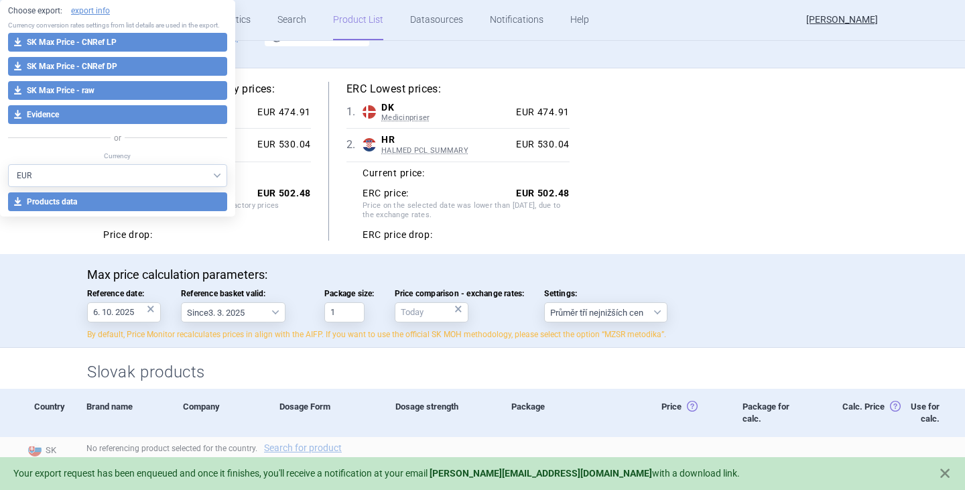
scroll to position [376, 0]
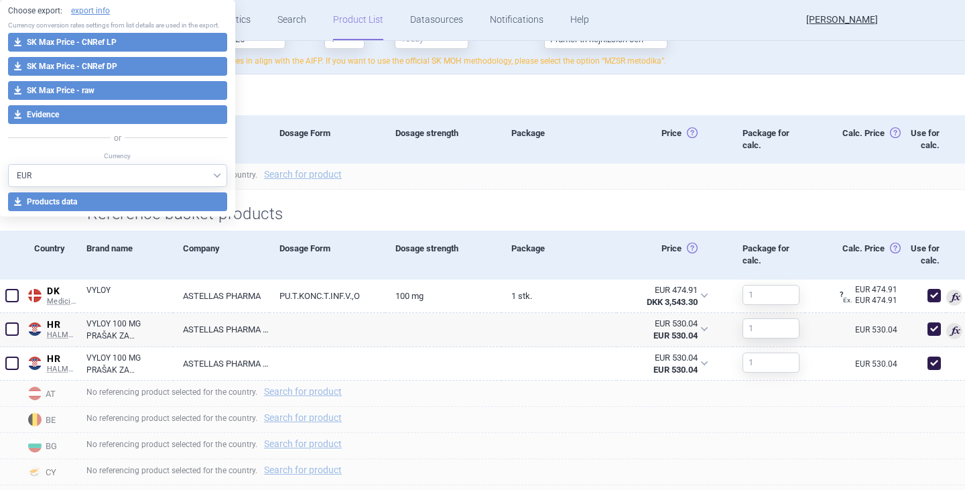
click at [353, 211] on div "Reference basket products" at bounding box center [482, 210] width 845 height 41
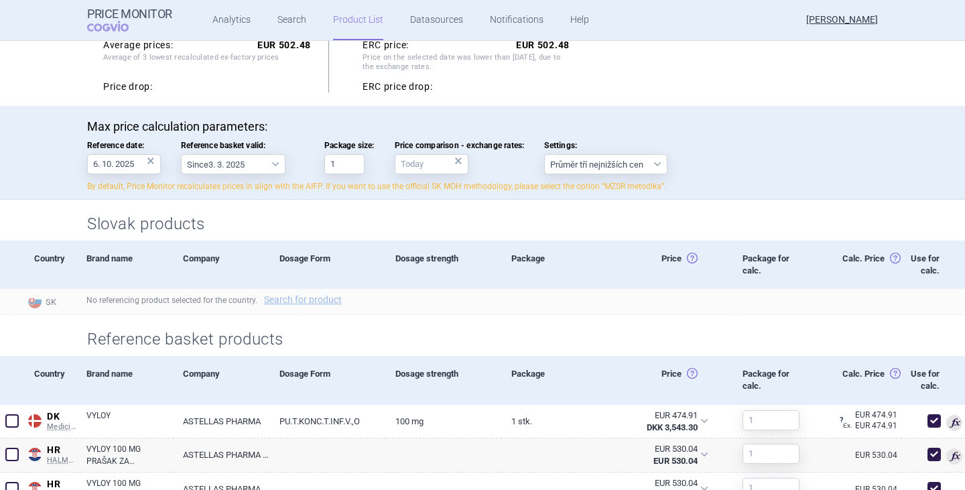
scroll to position [242, 0]
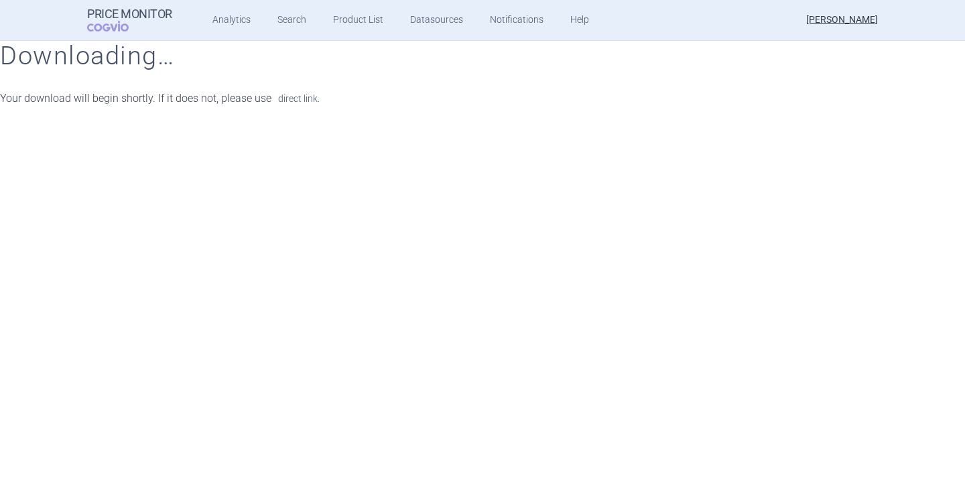
click at [310, 99] on link "direct link." at bounding box center [299, 98] width 42 height 9
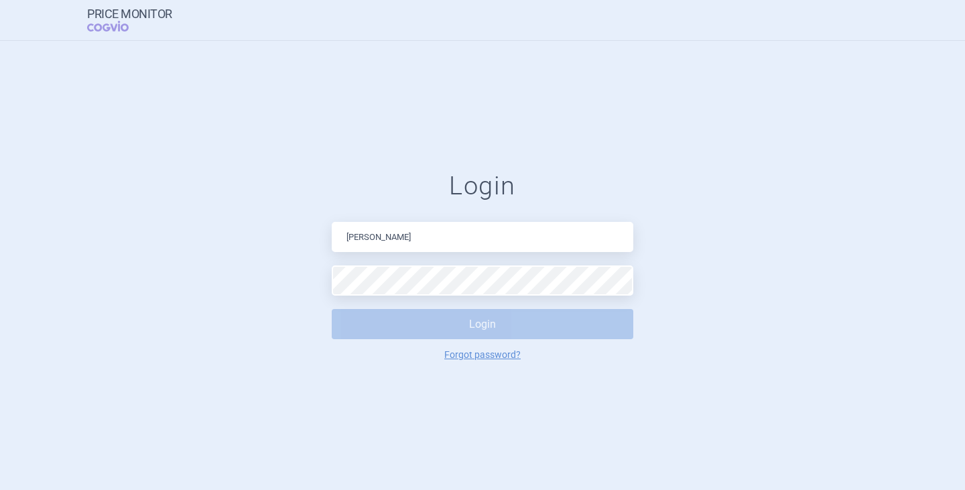
type input "[PERSON_NAME][EMAIL_ADDRESS][DOMAIN_NAME]"
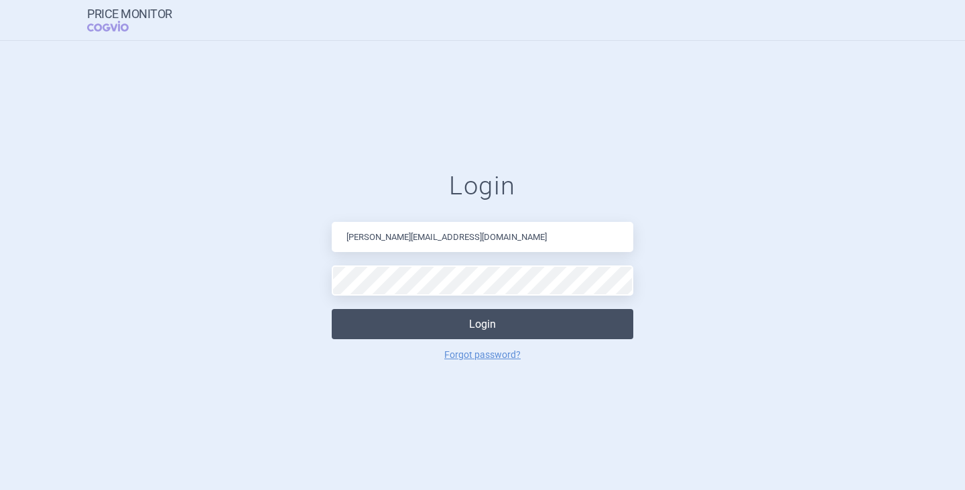
click at [497, 324] on button "Login" at bounding box center [483, 324] width 302 height 30
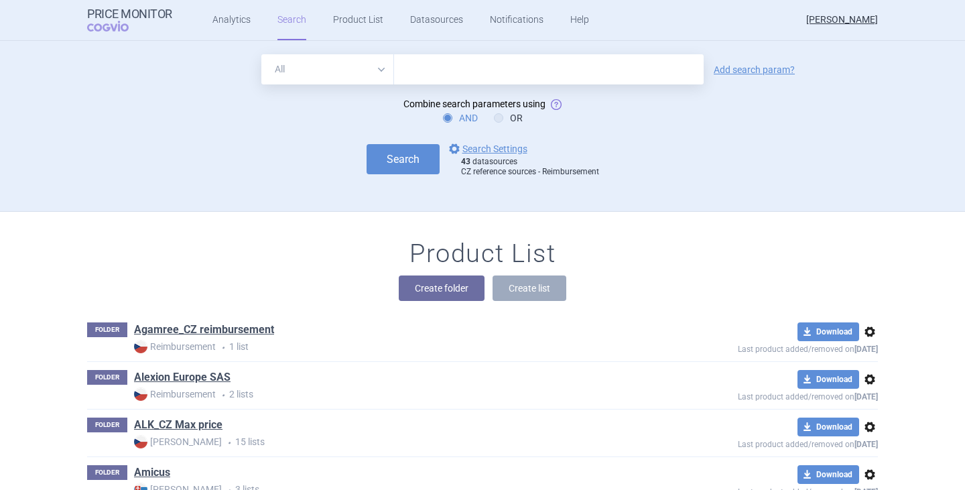
click at [269, 271] on div "Product List Create folder Create list" at bounding box center [482, 277] width 845 height 76
click at [416, 78] on input "text" at bounding box center [549, 69] width 310 height 30
type input "ticagrelor olpha"
click at [377, 156] on button "Search" at bounding box center [403, 159] width 73 height 30
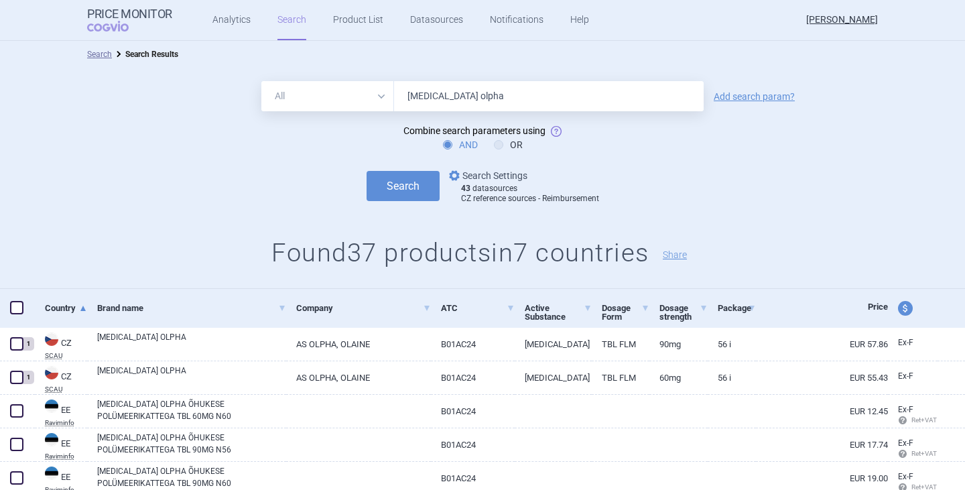
click at [483, 173] on link "options Search Settings" at bounding box center [486, 176] width 81 height 16
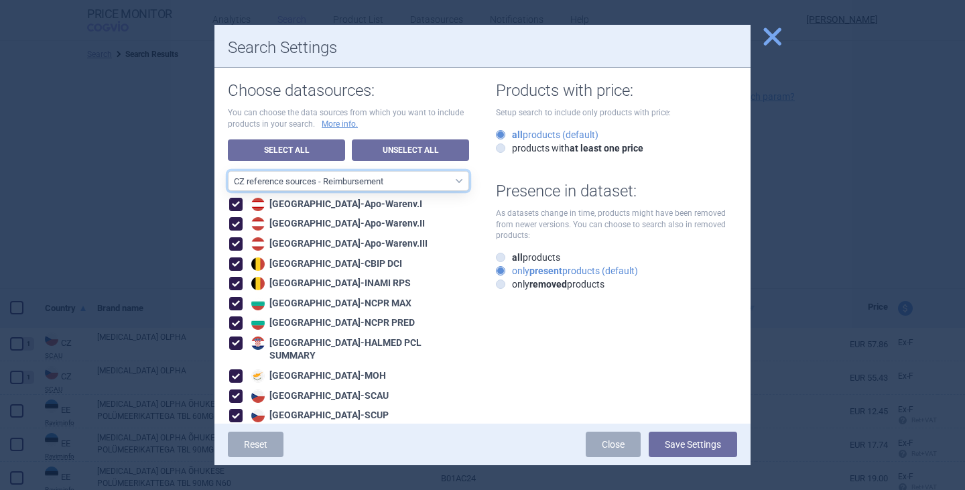
click at [397, 180] on select "All data sources CZ reference sources - Reimbursement SK reference sources - Of…" at bounding box center [348, 181] width 241 height 20
select select "3e39bb1b-0066-4e3d-9ac6-6dc98ece7831"
click at [228, 171] on select "All data sources CZ reference sources - Reimbursement SK reference sources - Of…" at bounding box center [348, 181] width 241 height 20
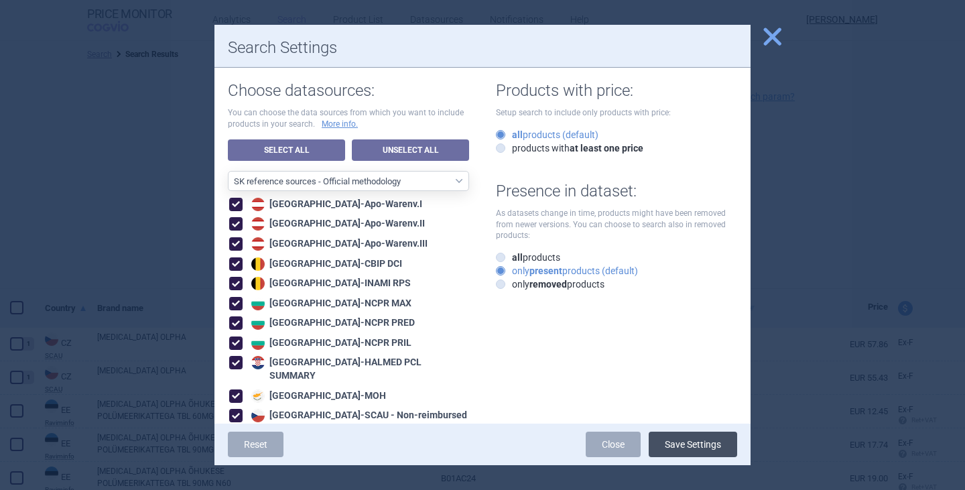
click at [681, 440] on button "Save Settings" at bounding box center [693, 444] width 88 height 25
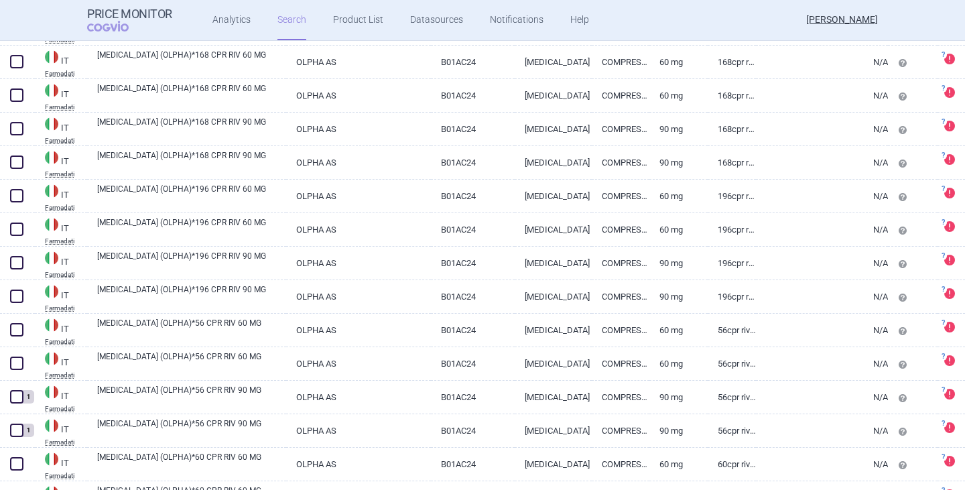
scroll to position [603, 0]
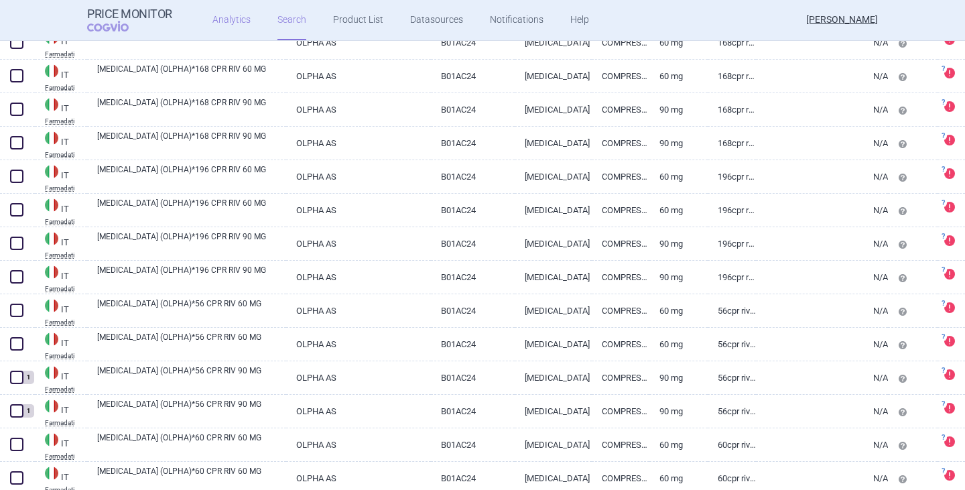
click at [245, 27] on link "Analytics" at bounding box center [231, 20] width 38 height 40
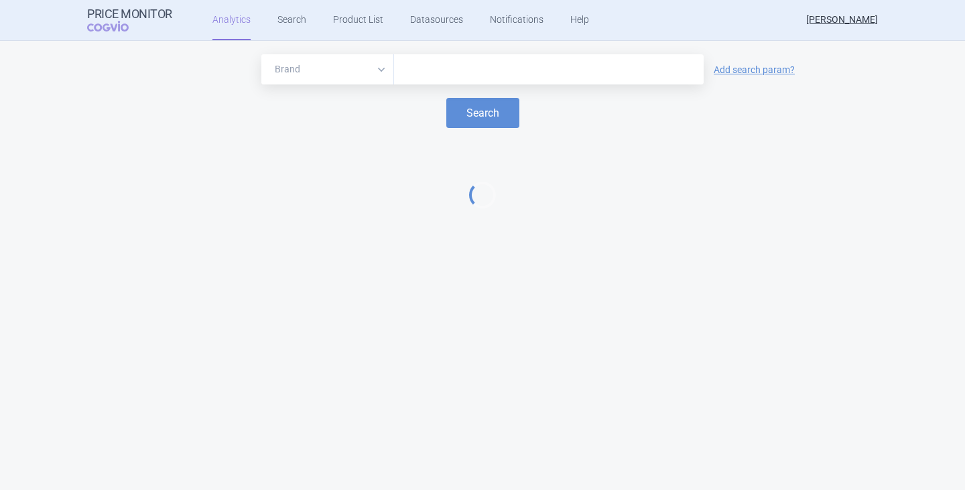
click at [438, 67] on input "text" at bounding box center [549, 69] width 296 height 17
type input "keyt"
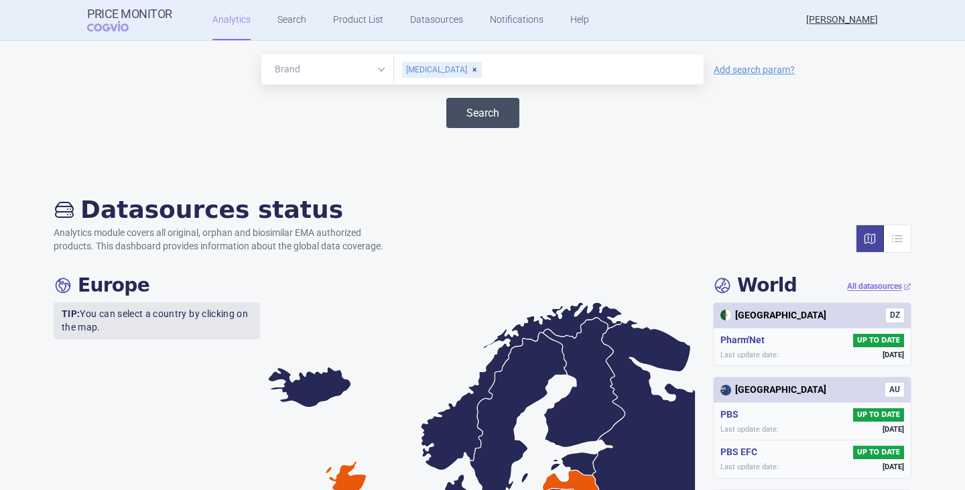
click at [489, 120] on button "Search" at bounding box center [482, 113] width 73 height 30
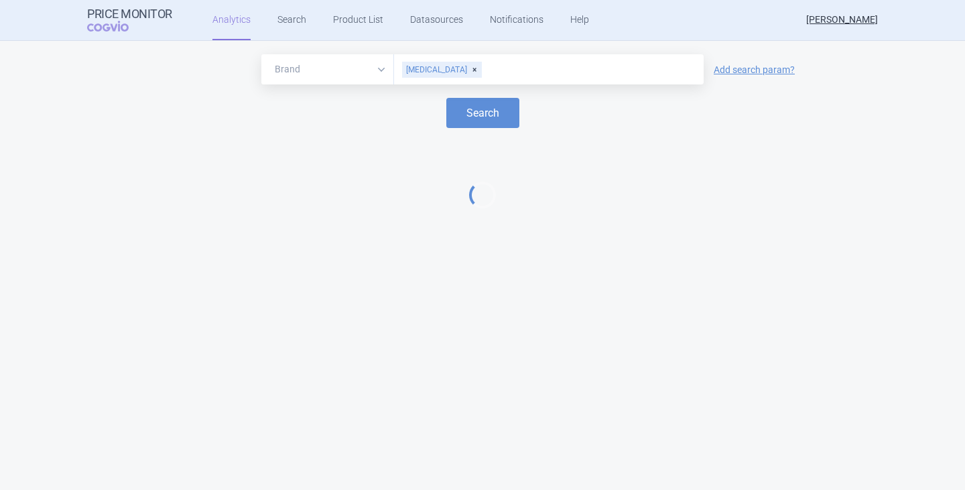
select select "EUR"
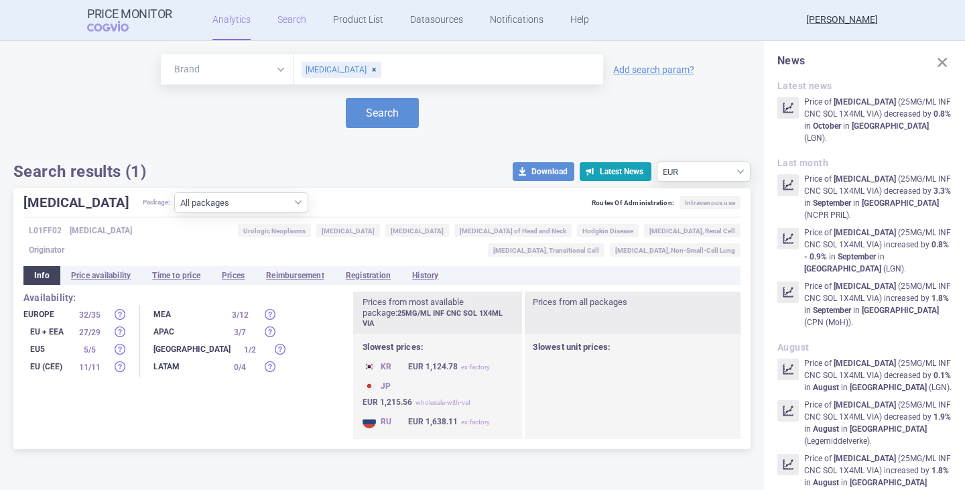
click at [289, 21] on link "Search" at bounding box center [292, 20] width 29 height 40
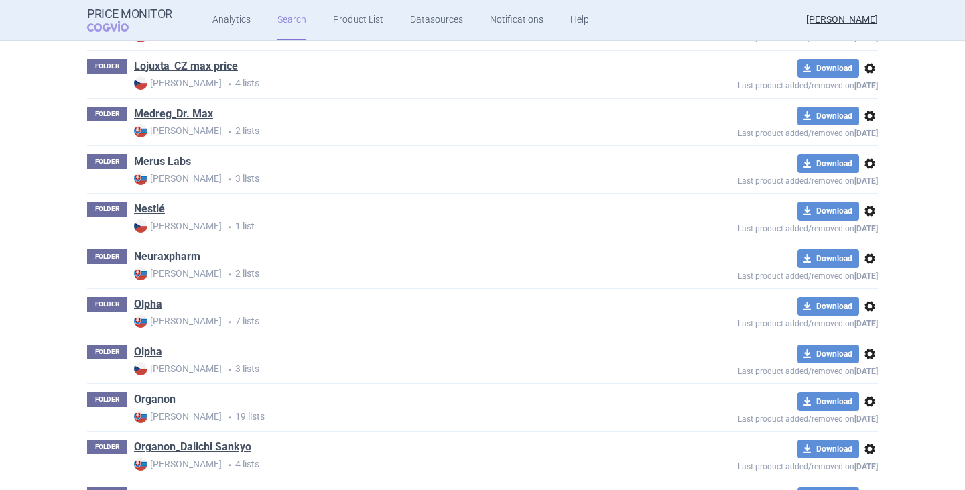
scroll to position [2145, 0]
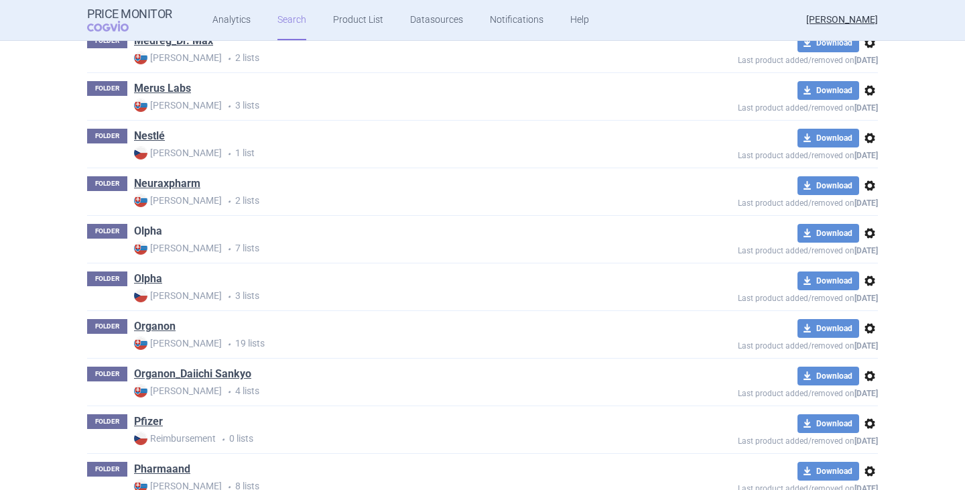
click at [150, 234] on link "Olpha" at bounding box center [148, 231] width 28 height 15
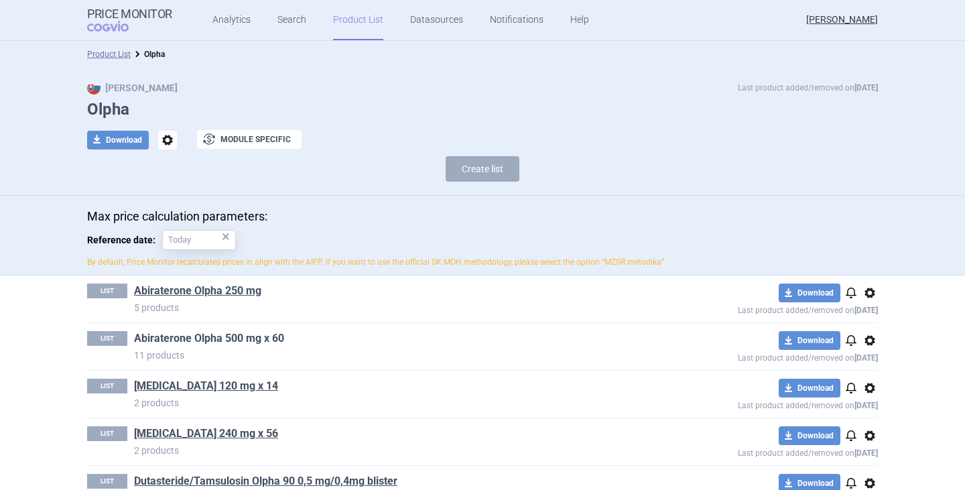
click at [231, 334] on link "Abiraterone Olpha 500 mg x 60" at bounding box center [209, 338] width 150 height 15
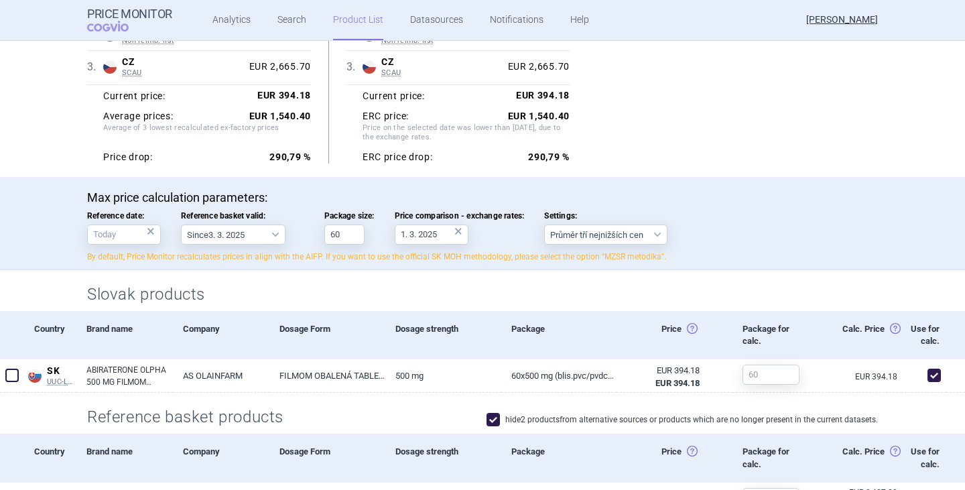
scroll to position [536, 0]
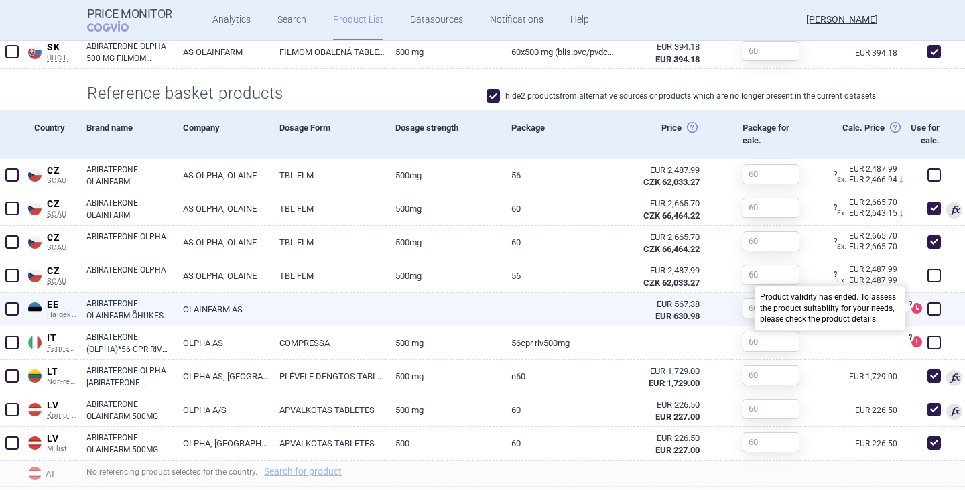
click at [912, 314] on span at bounding box center [917, 308] width 11 height 11
click at [107, 322] on link "ABIRATERONE OLAINFARM ÕHUKESE POLÜMEERIKATTEGA TABLETT 500MG N60" at bounding box center [129, 310] width 86 height 24
select select "EUR"
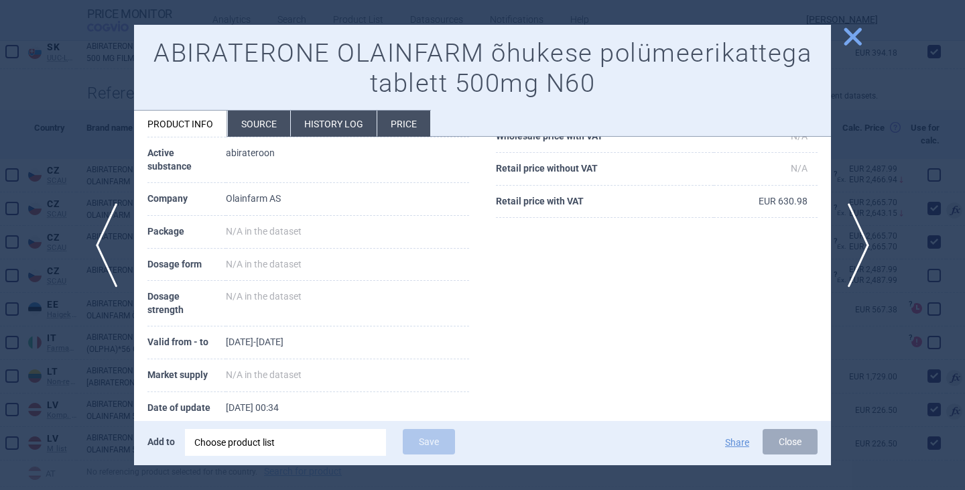
scroll to position [268, 0]
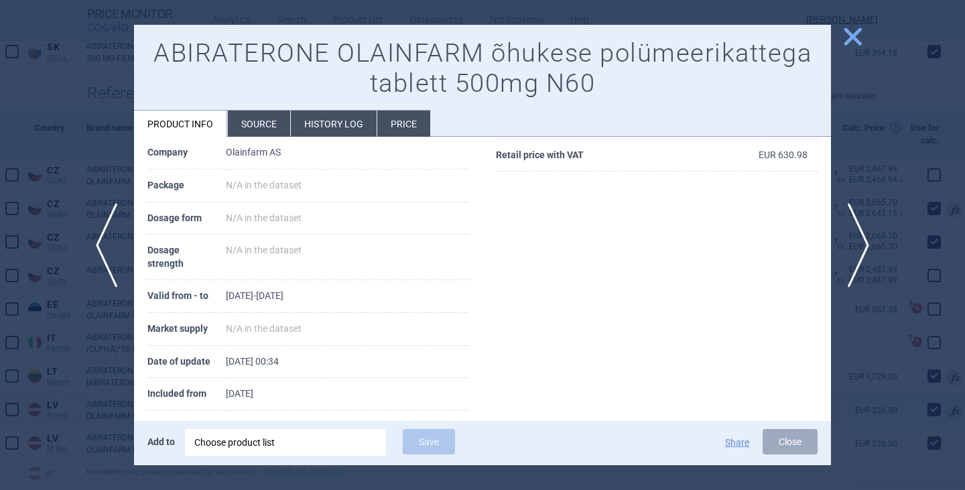
drag, startPoint x: 794, startPoint y: 444, endPoint x: 747, endPoint y: 431, distance: 49.3
click at [792, 444] on button "Close" at bounding box center [790, 441] width 55 height 25
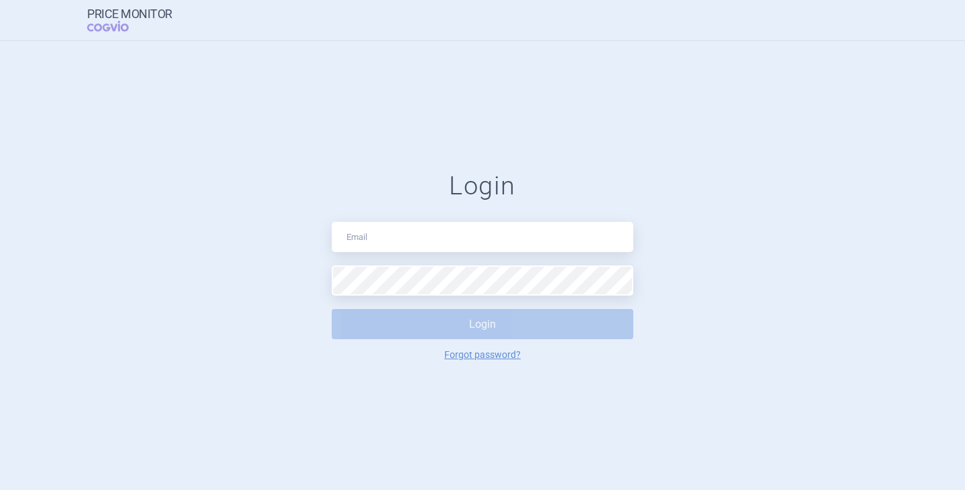
drag, startPoint x: 135, startPoint y: 1, endPoint x: 526, endPoint y: 19, distance: 390.6
click at [550, 22] on div "Price Monitor COGVIO" at bounding box center [482, 20] width 791 height 40
